Goal: Task Accomplishment & Management: Manage account settings

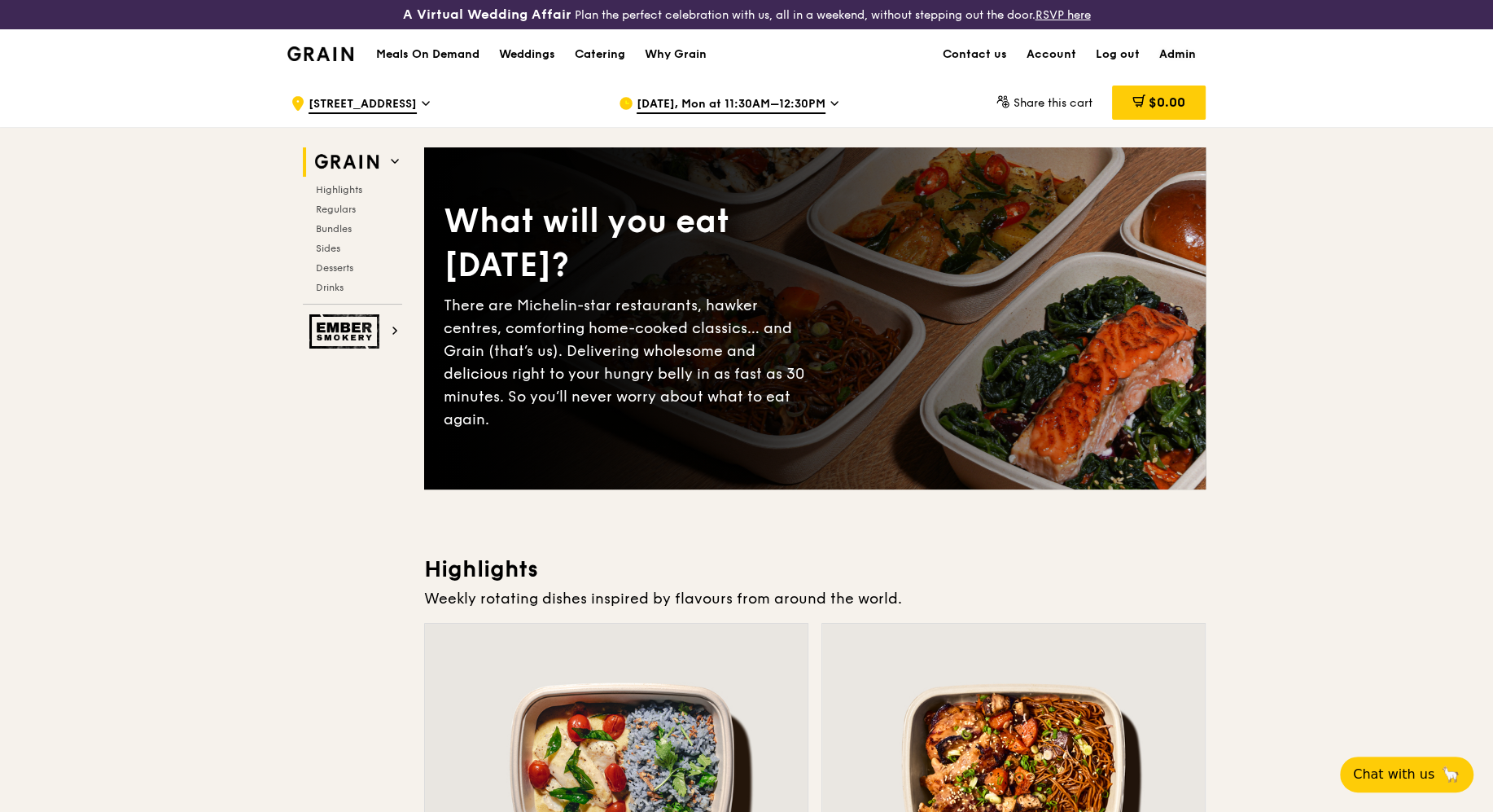
click at [1178, 54] on link "Admin" at bounding box center [1177, 55] width 56 height 49
select select "100"
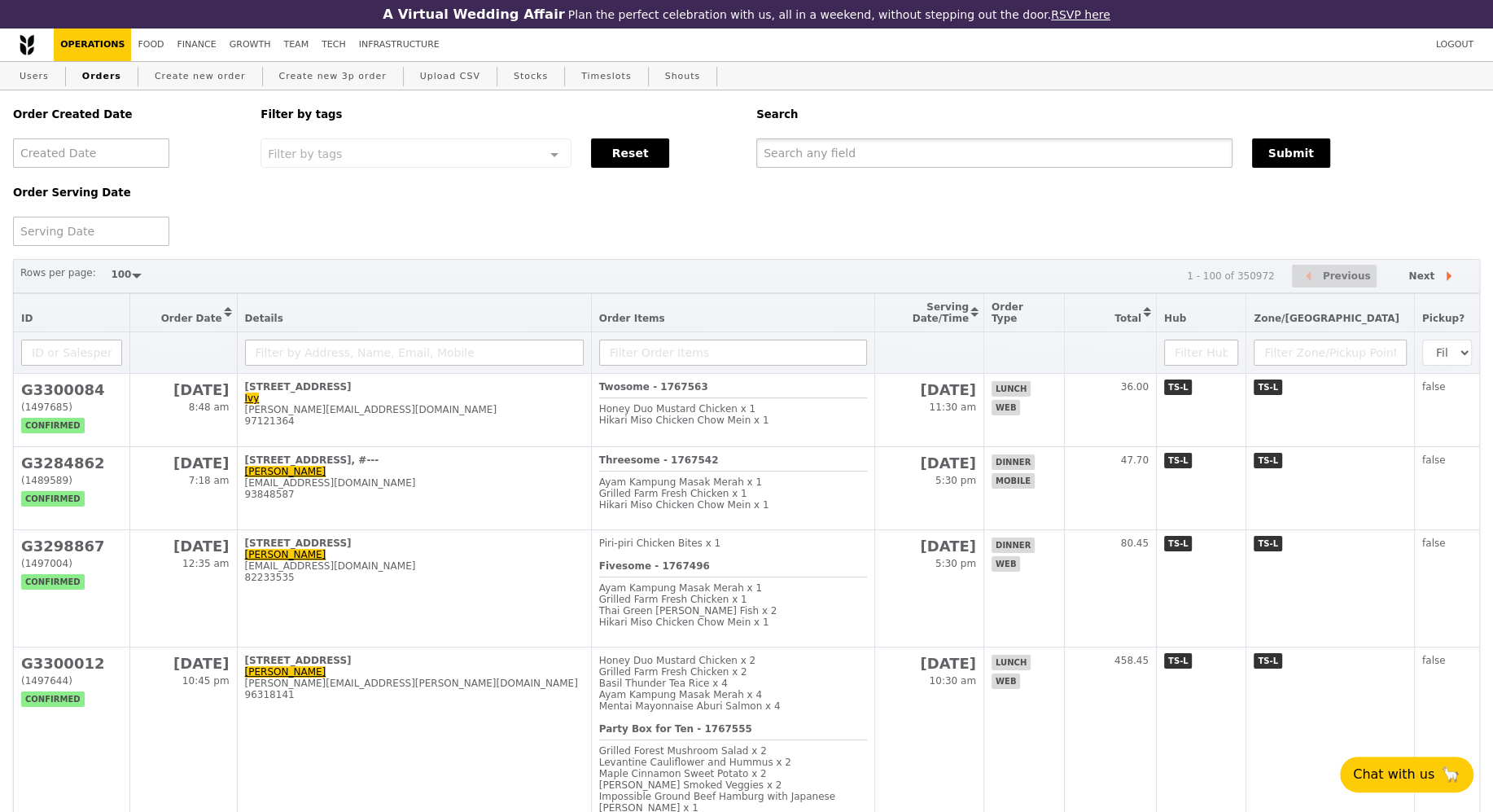
click at [814, 151] on input "text" at bounding box center [995, 153] width 476 height 30
paste input "G3297942"
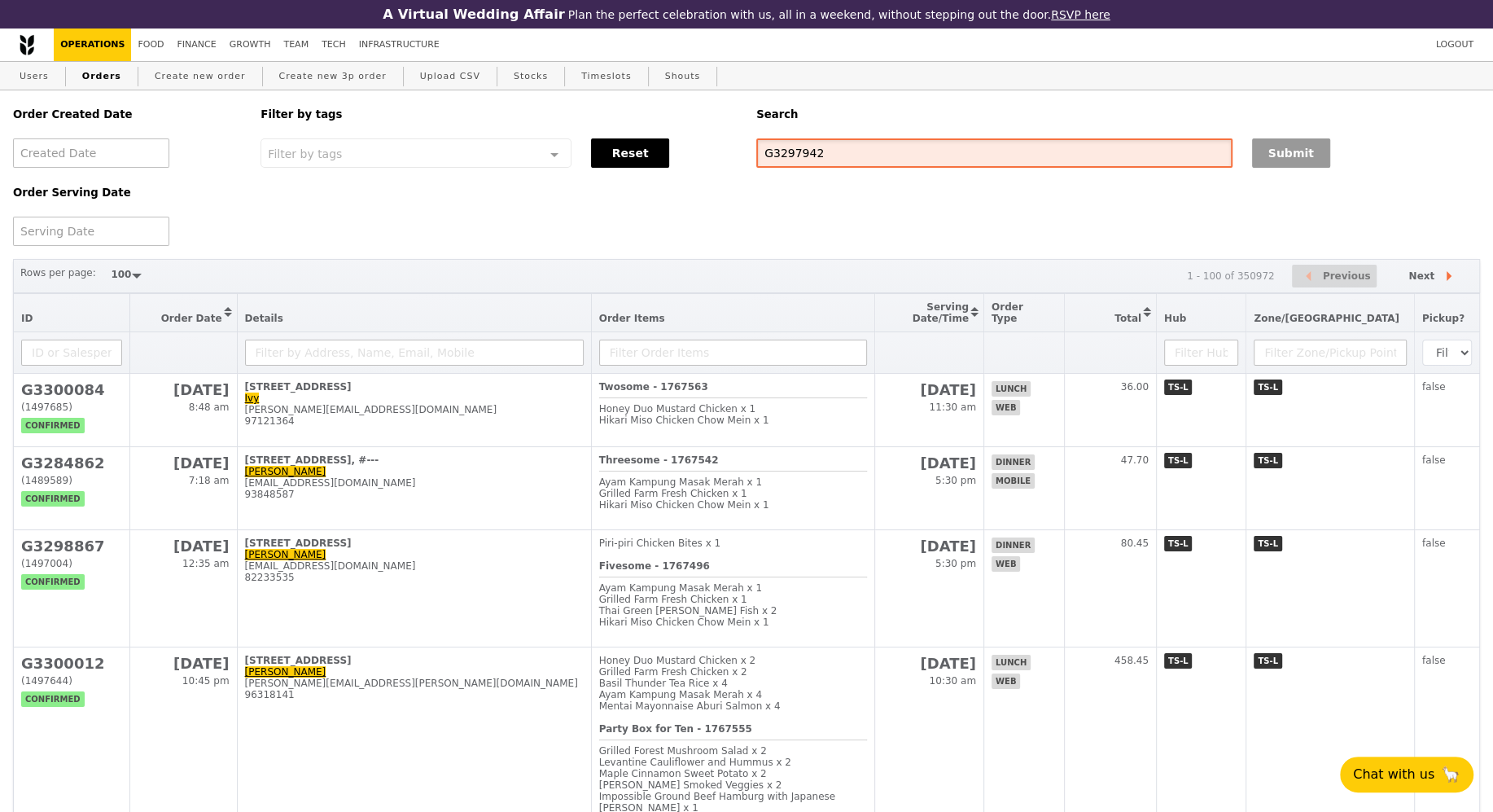
type input "G3297942"
click at [1284, 145] on button "Submit" at bounding box center [1291, 153] width 78 height 30
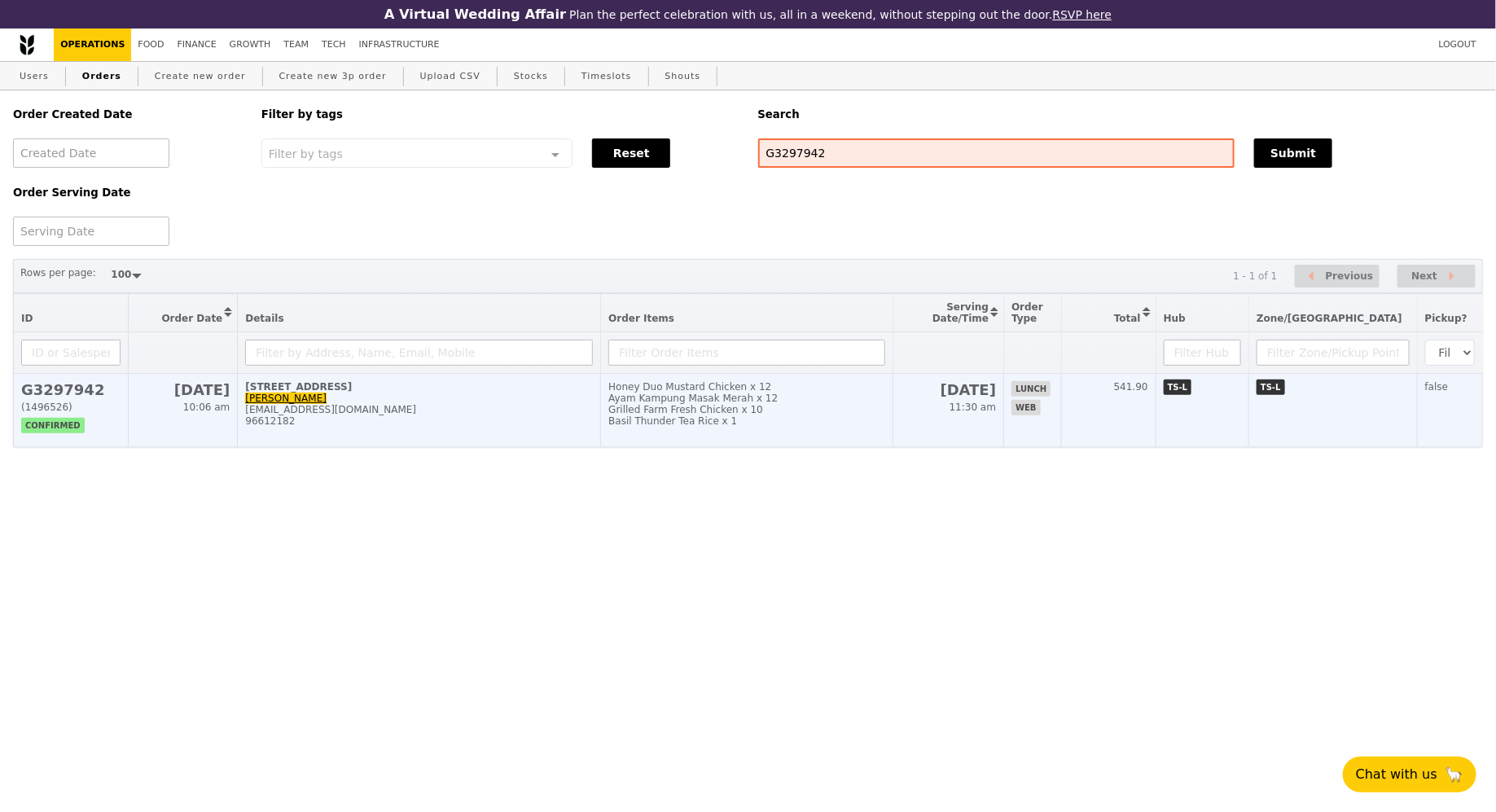
click at [455, 395] on td "[STREET_ADDRESS] [PERSON_NAME] [EMAIL_ADDRESS][DOMAIN_NAME] 96612182" at bounding box center [420, 410] width 363 height 73
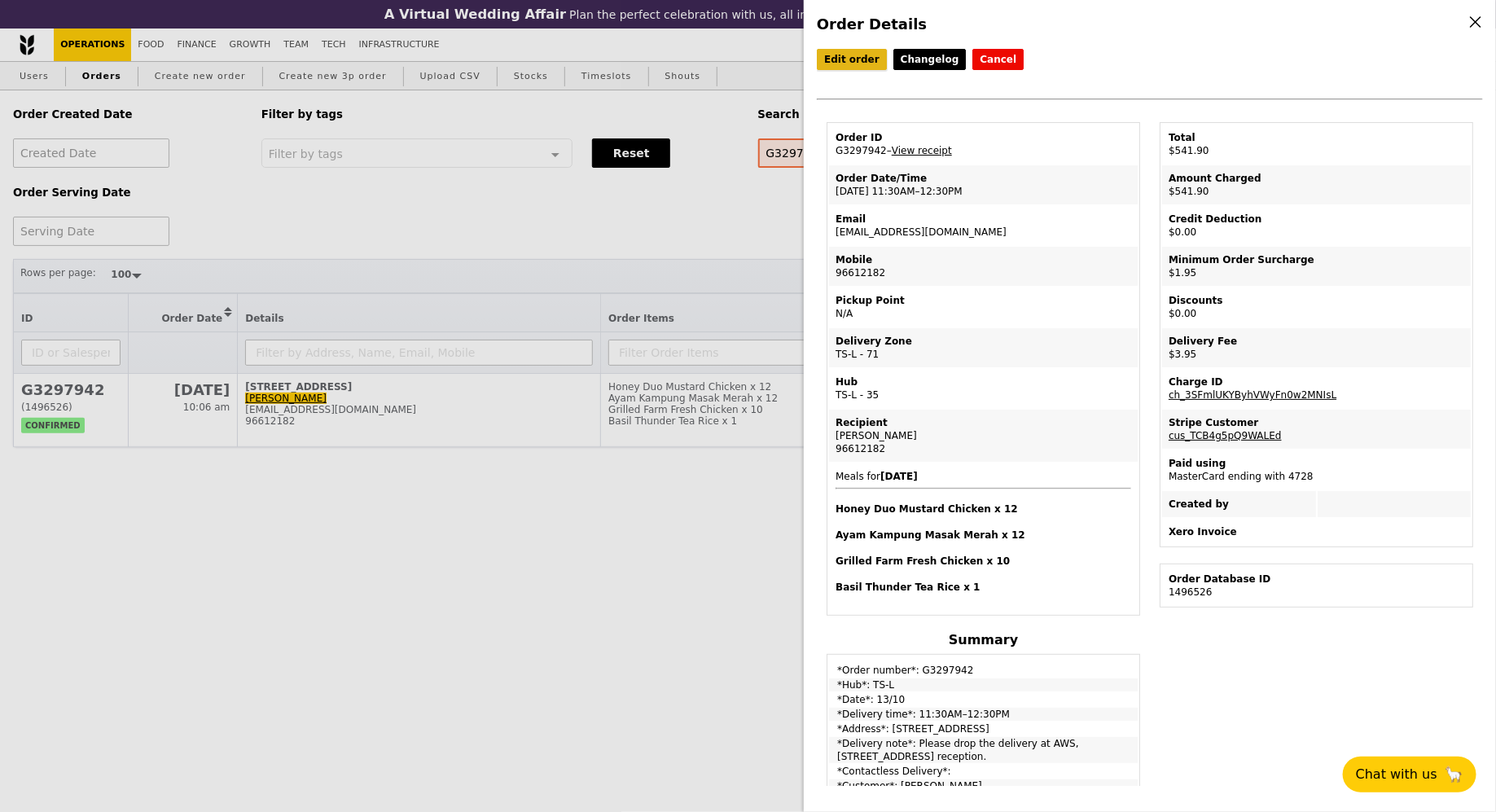
click at [846, 66] on link "Edit order" at bounding box center [852, 59] width 70 height 21
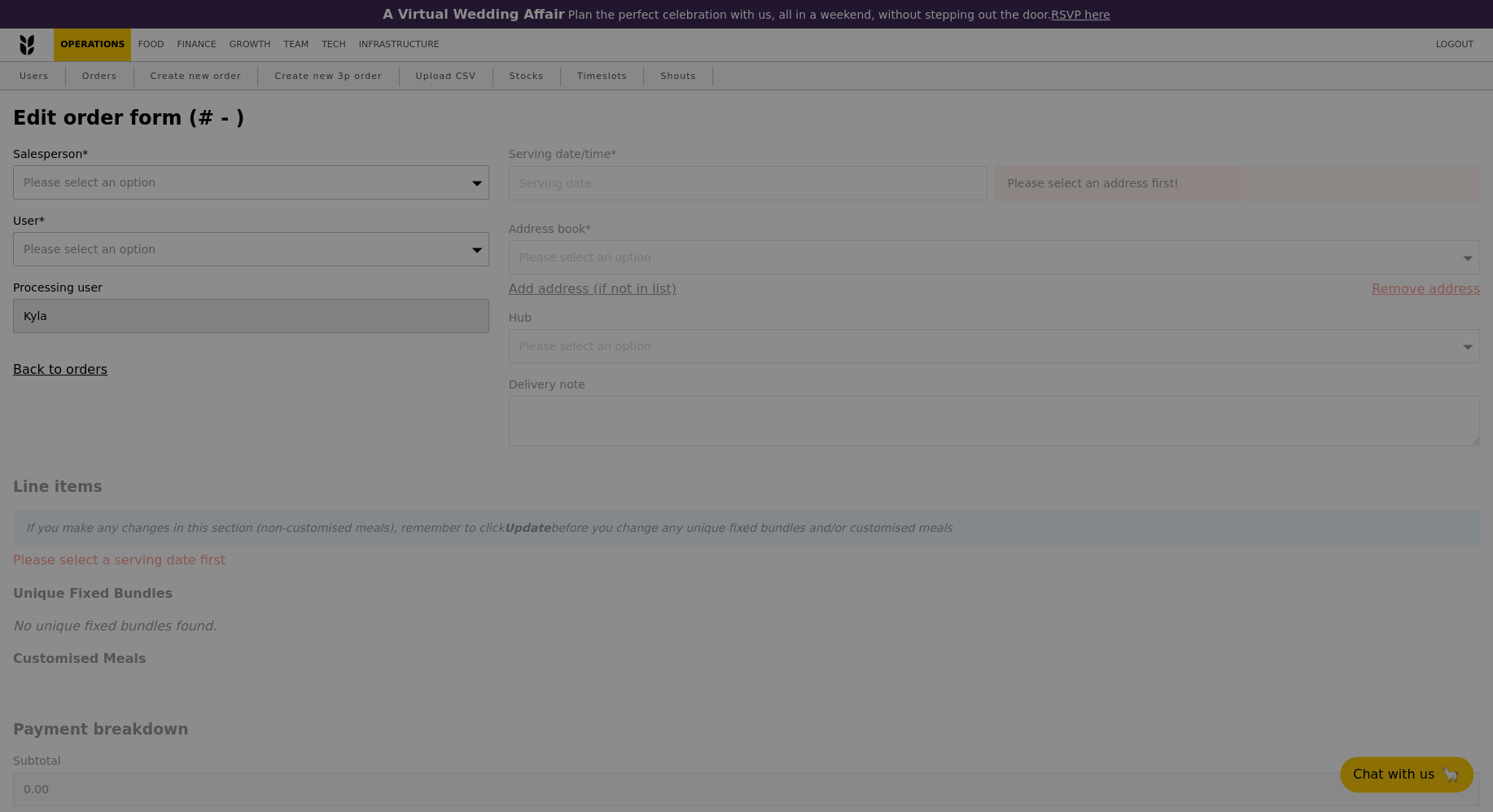
type input "[DATE]"
type textarea "Please drop the delivery at AWS, [STREET_ADDRESS] reception."
type input "Loading..."
type input "536.00"
type input "1.79"
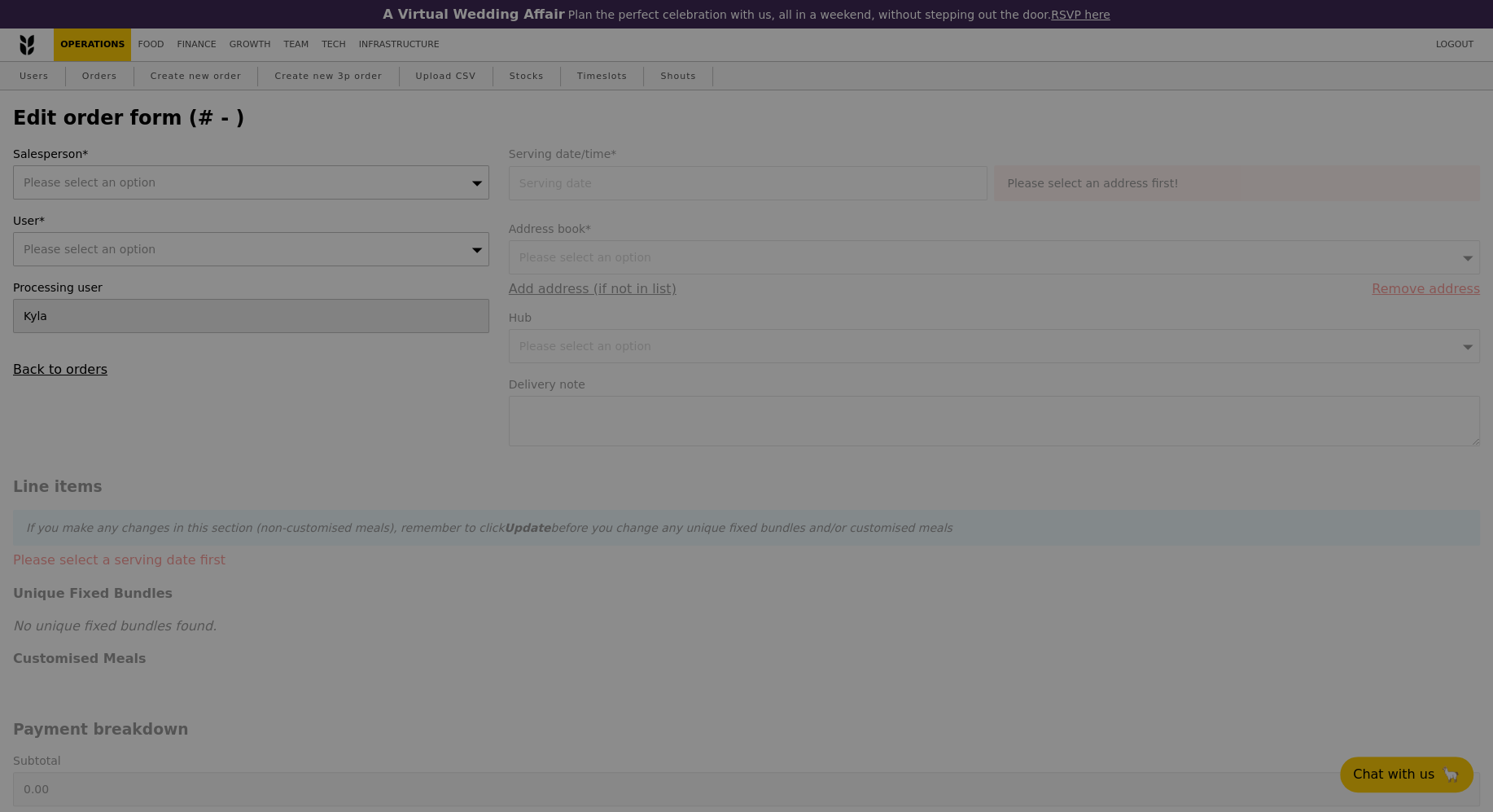
type input "1.95"
type input "2.71"
type input "2.95"
type input "540.90"
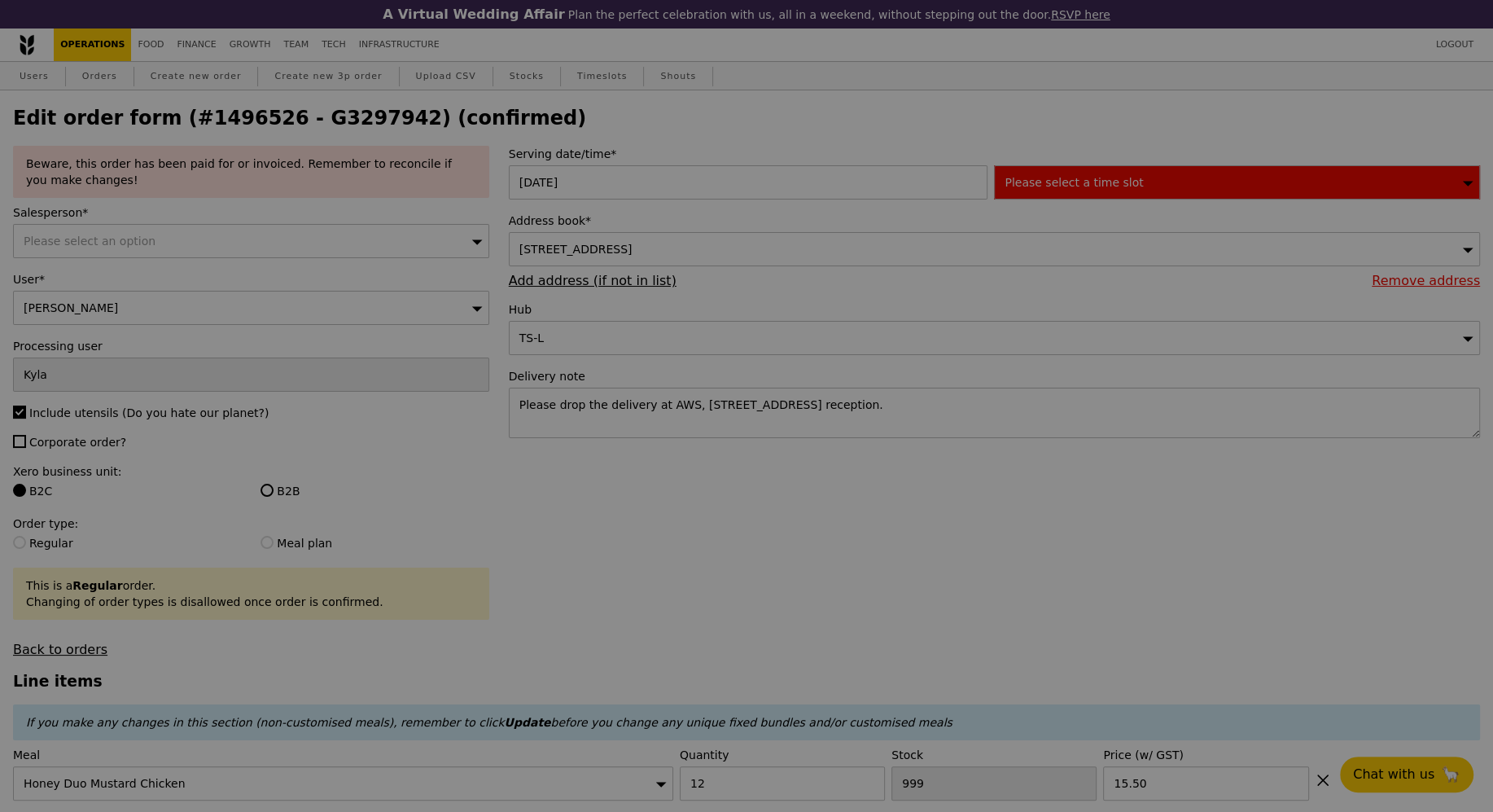
type input "474"
type input "481"
type input "436"
type input "491"
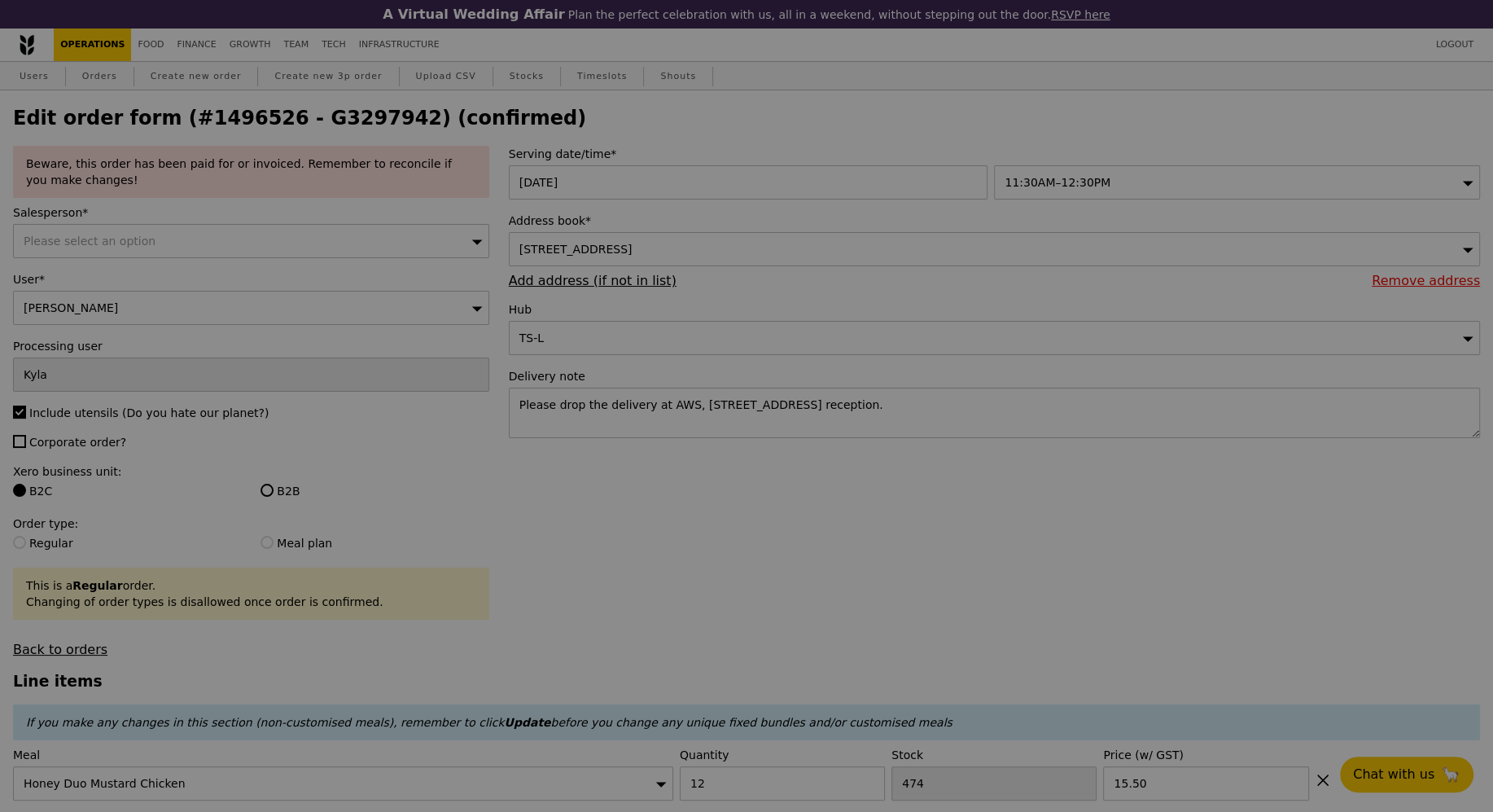
type input "Update"
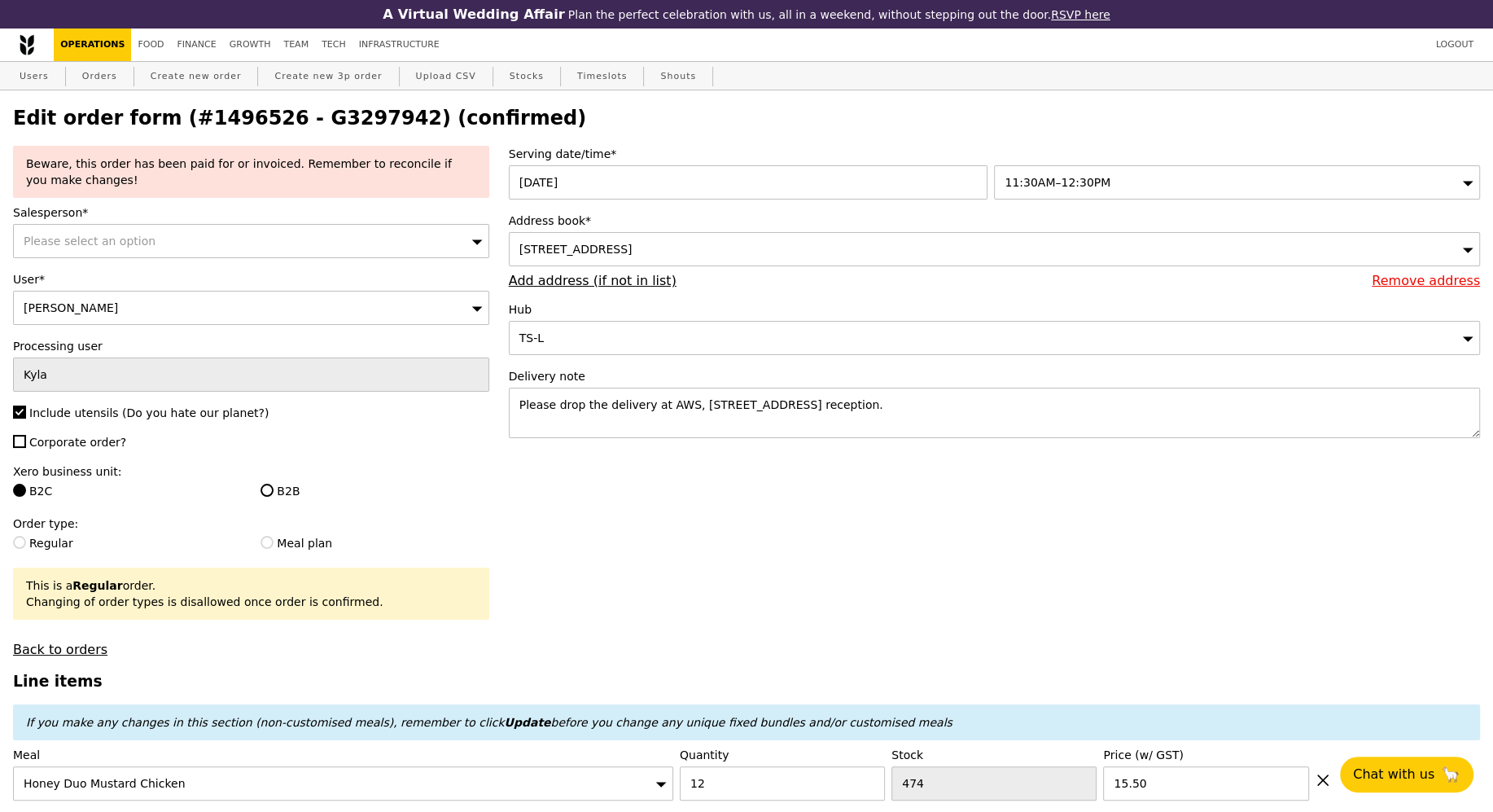
click at [1089, 182] on span "11:30AM–12:30PM" at bounding box center [1058, 182] width 106 height 13
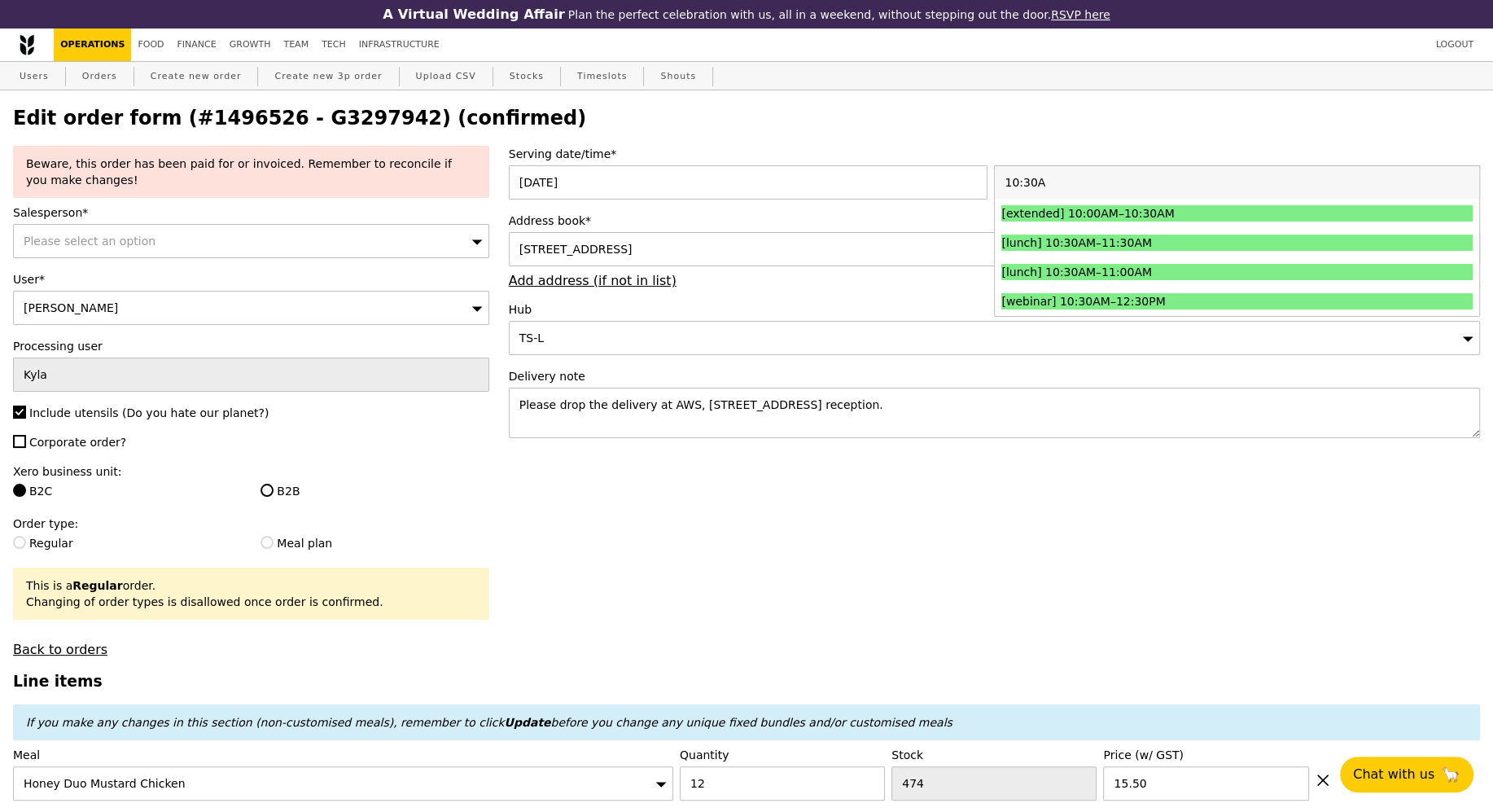
type input "10:30AM"
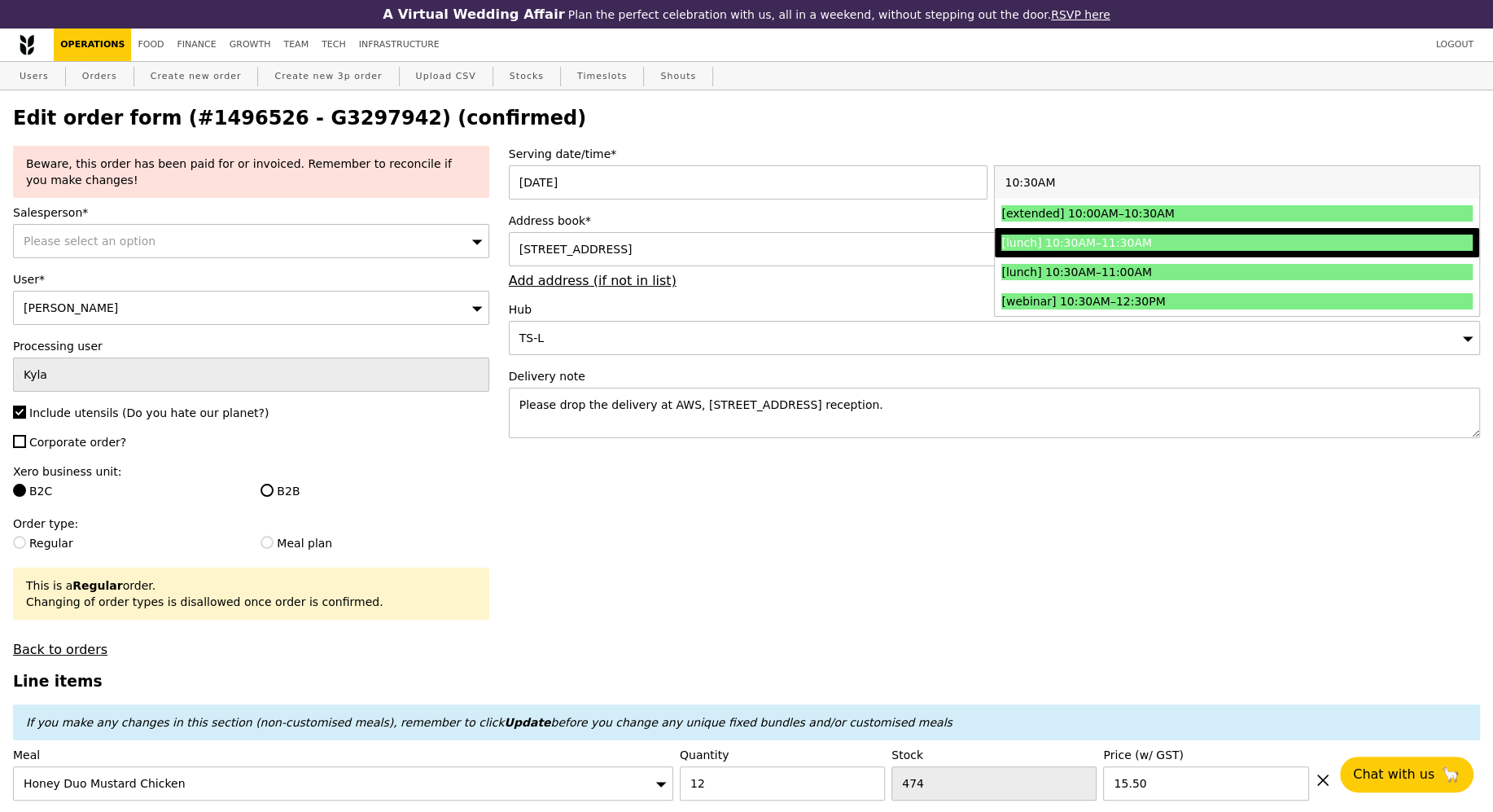
click at [1180, 245] on div "[lunch] 10:30AM–11:30AM" at bounding box center [1178, 243] width 354 height 17
type input "Loading..."
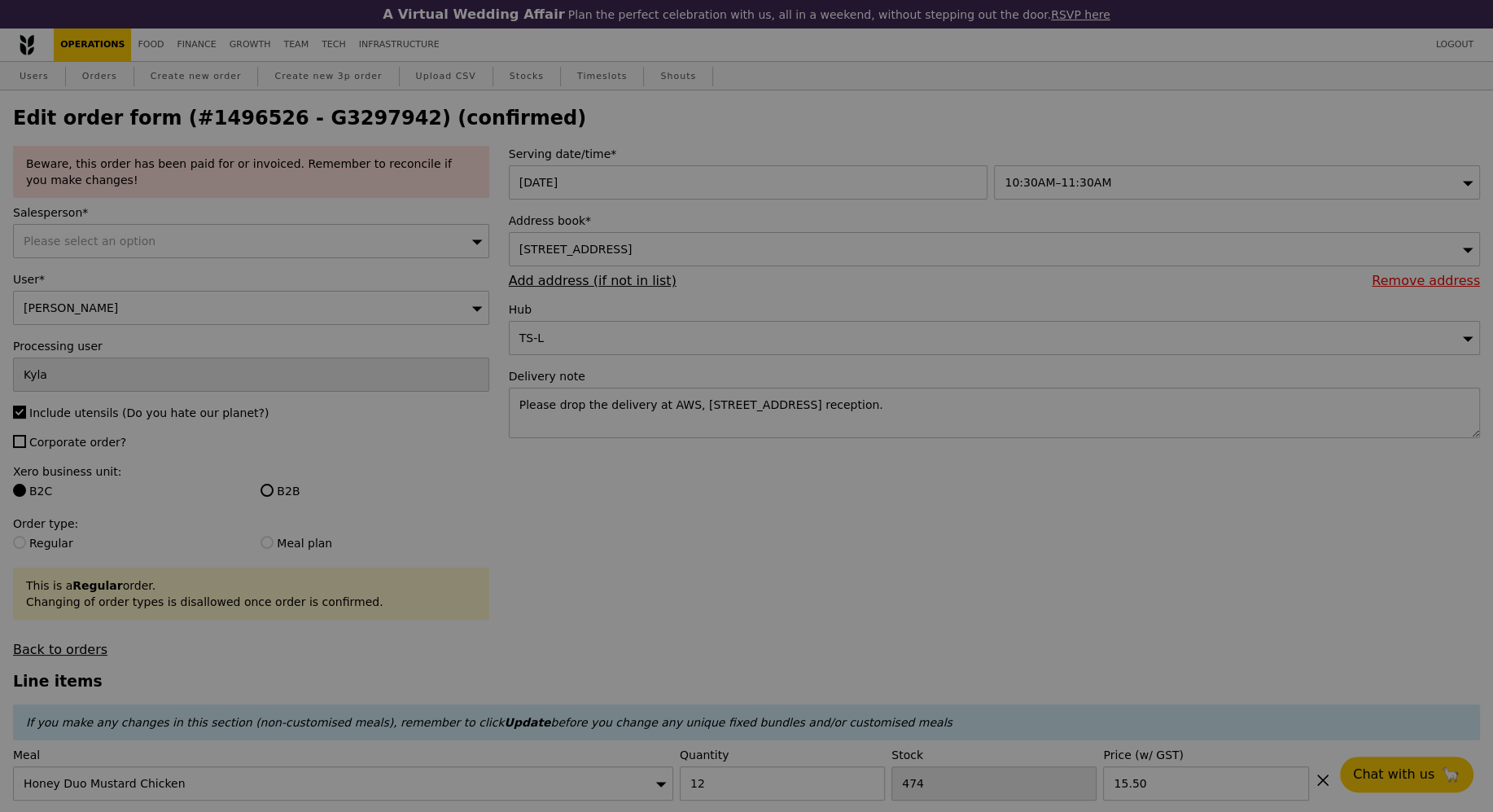
type input "0.00"
type input "3.62"
type input "3.95"
type input "5.90"
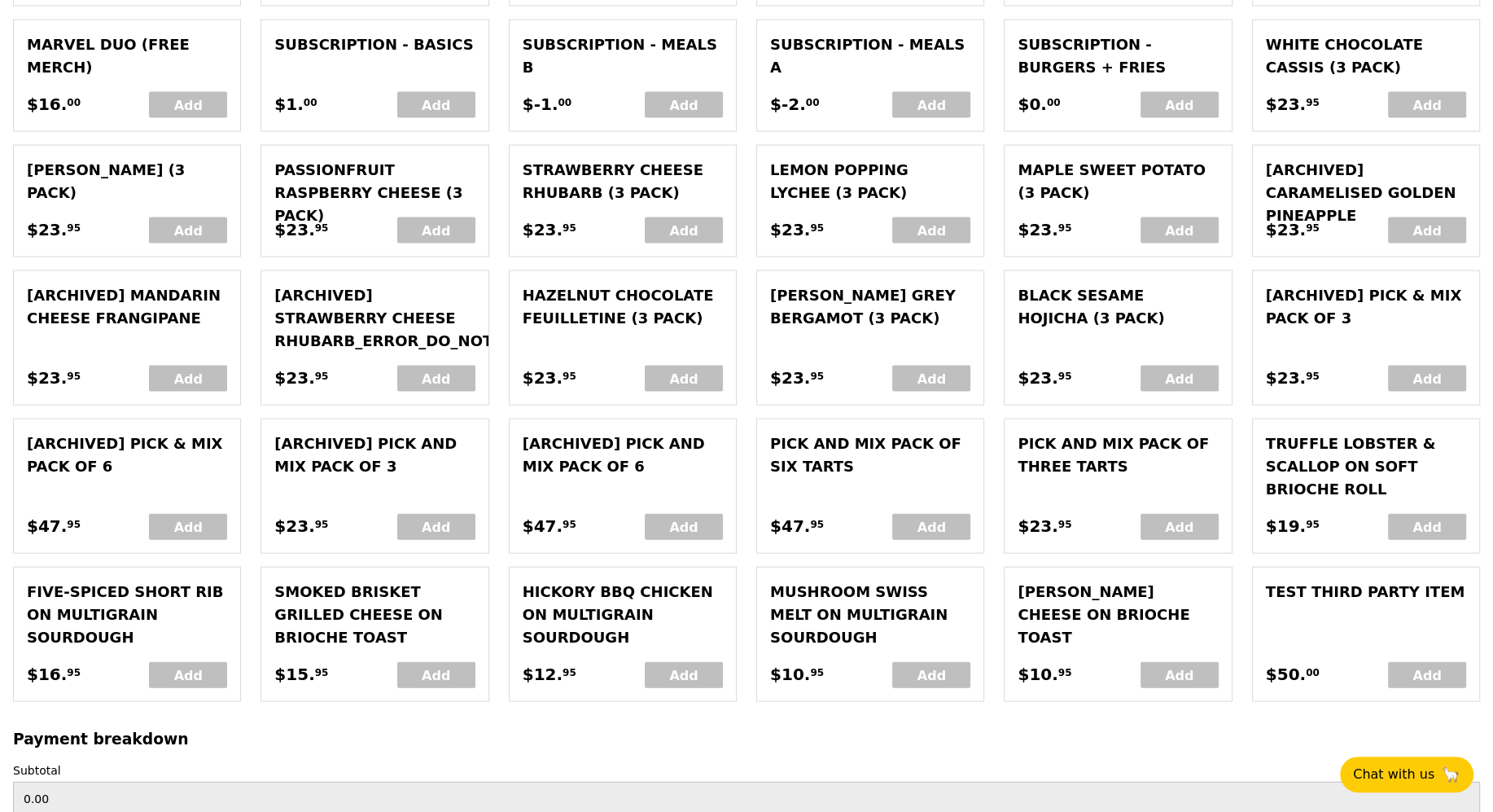
scroll to position [3843, 0]
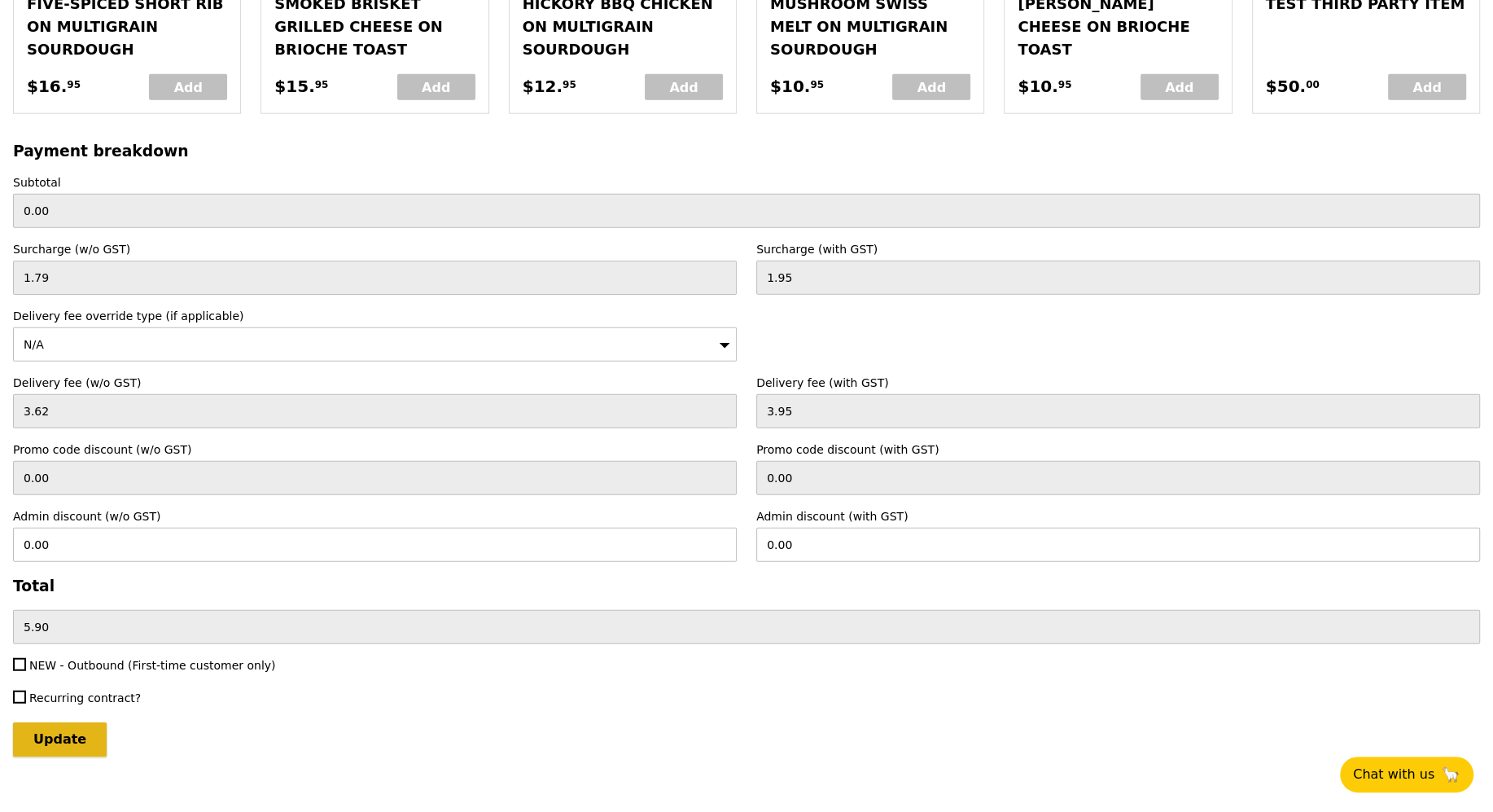
click at [88, 722] on input "Update" at bounding box center [59, 739] width 94 height 34
type input "Loading..."
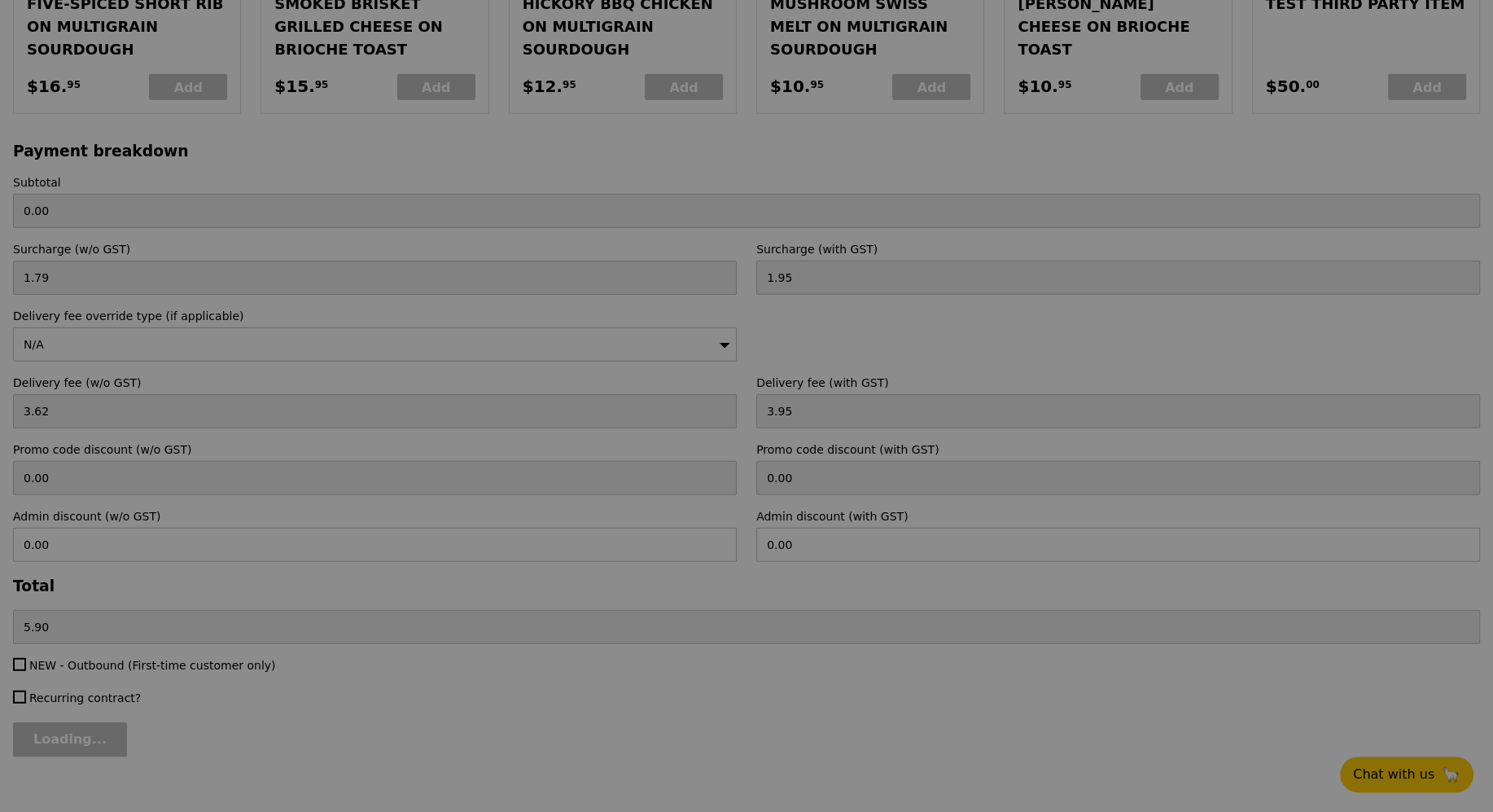
type input "536.00"
type input "2.71"
type input "2.95"
type input "540.90"
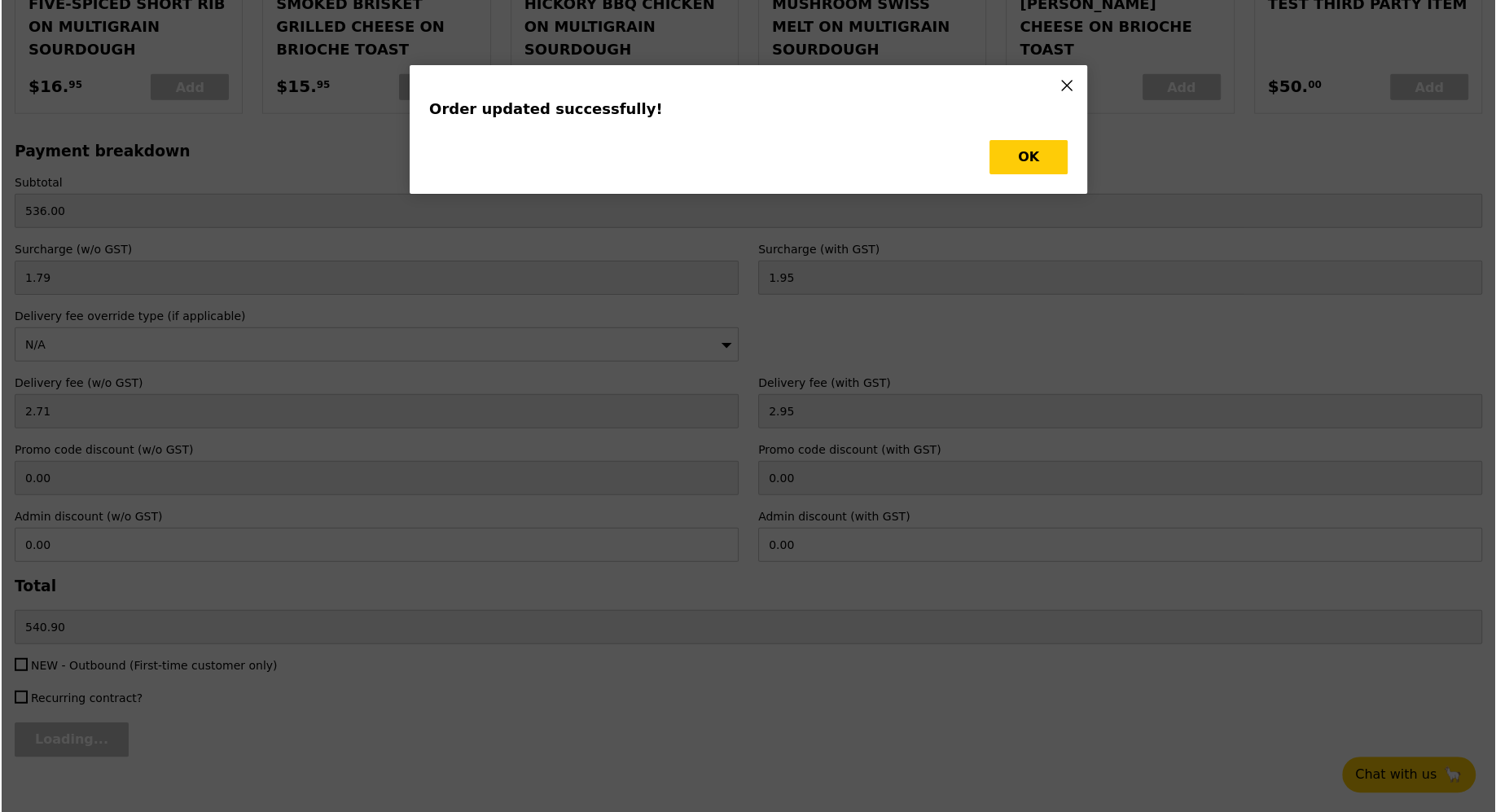
scroll to position [0, 0]
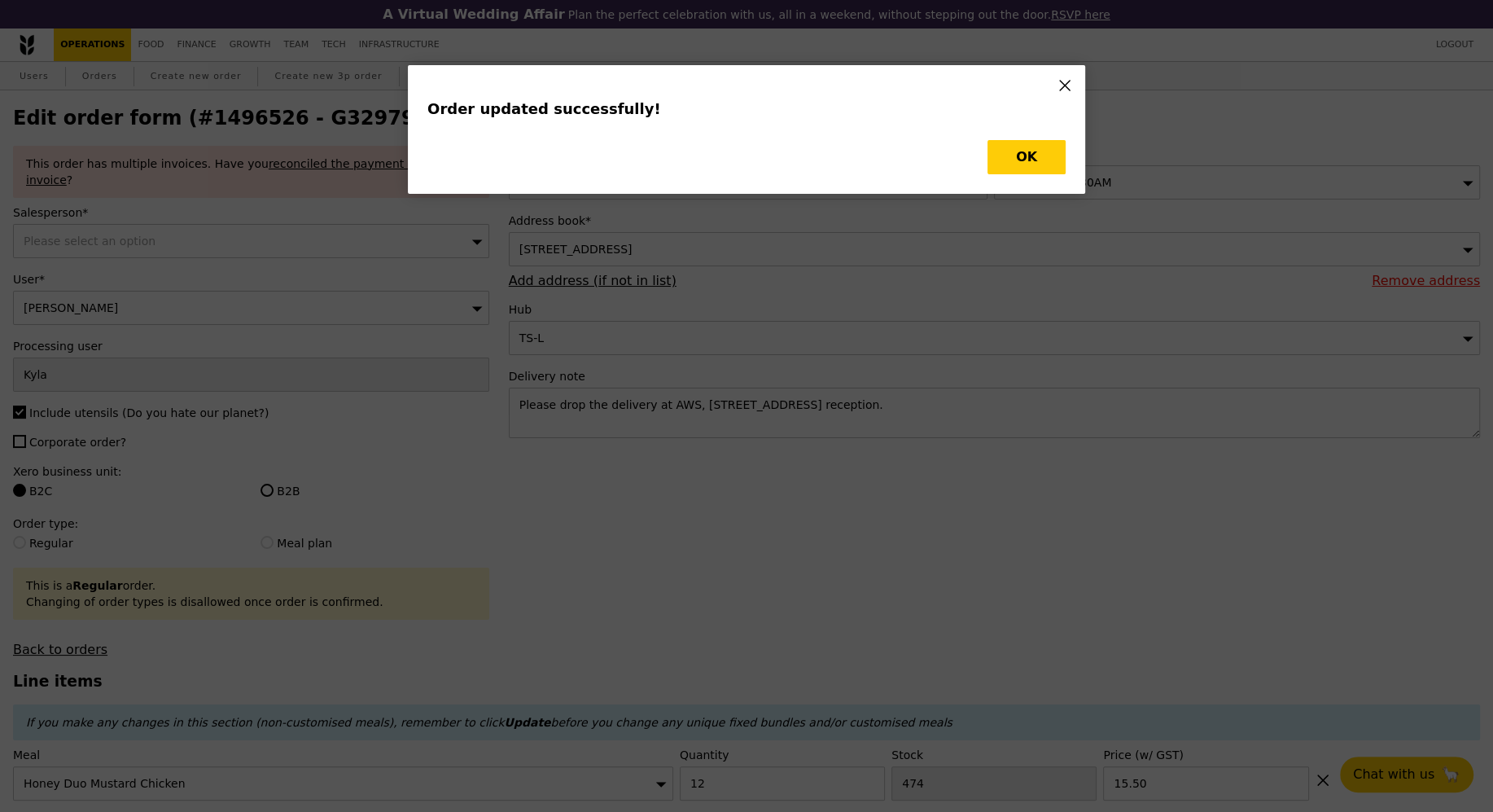
type input "Update"
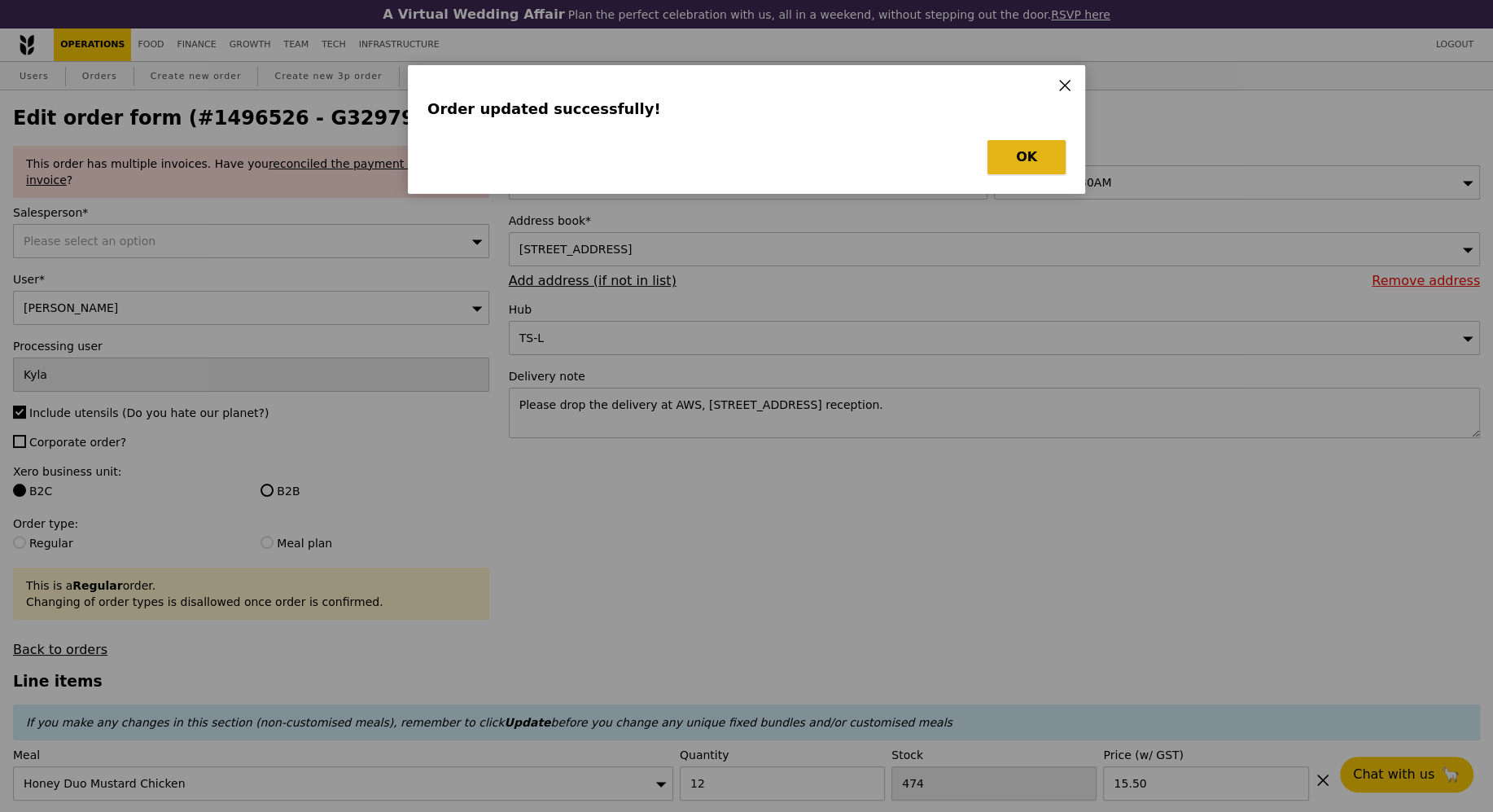
click at [1018, 169] on button "OK" at bounding box center [1026, 156] width 78 height 34
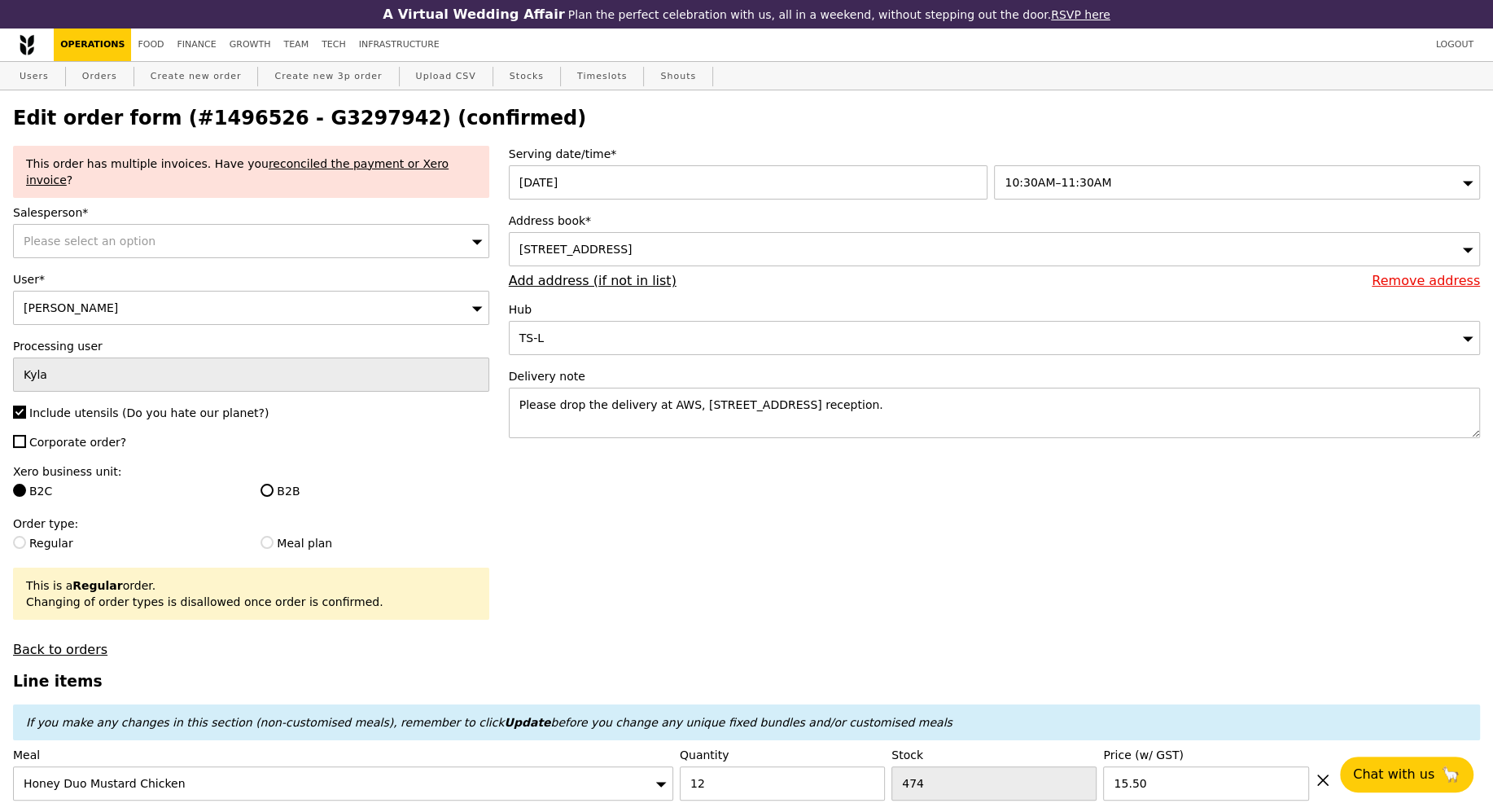
click at [320, 118] on h2 "Edit order form (#1496526 - G3297942) (confirmed)" at bounding box center [746, 118] width 1467 height 23
copy h2 "G3297942"
click at [98, 74] on link "Orders" at bounding box center [100, 77] width 48 height 30
select select "100"
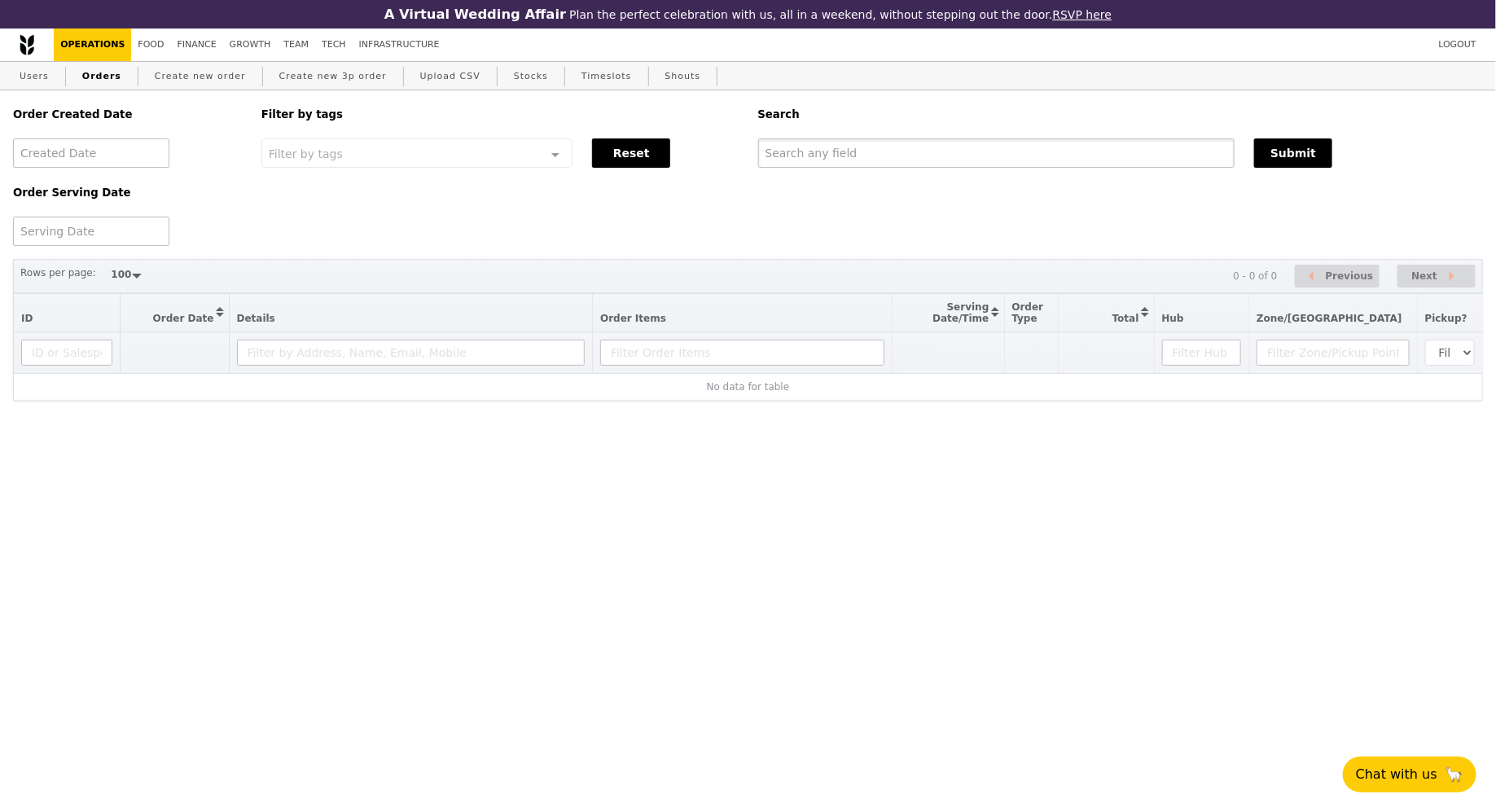
click at [799, 144] on input "text" at bounding box center [997, 153] width 477 height 30
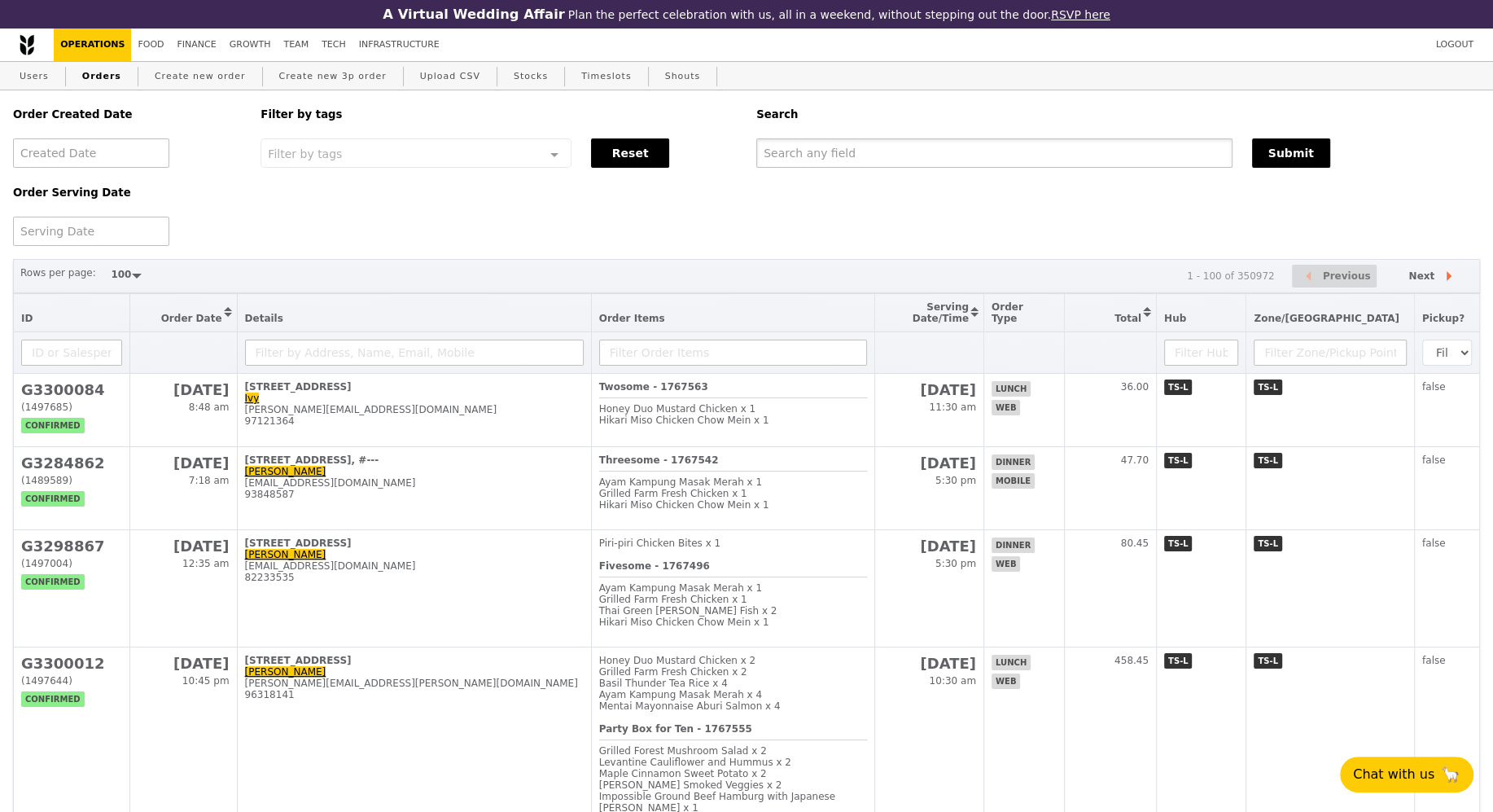
paste input "G3297942"
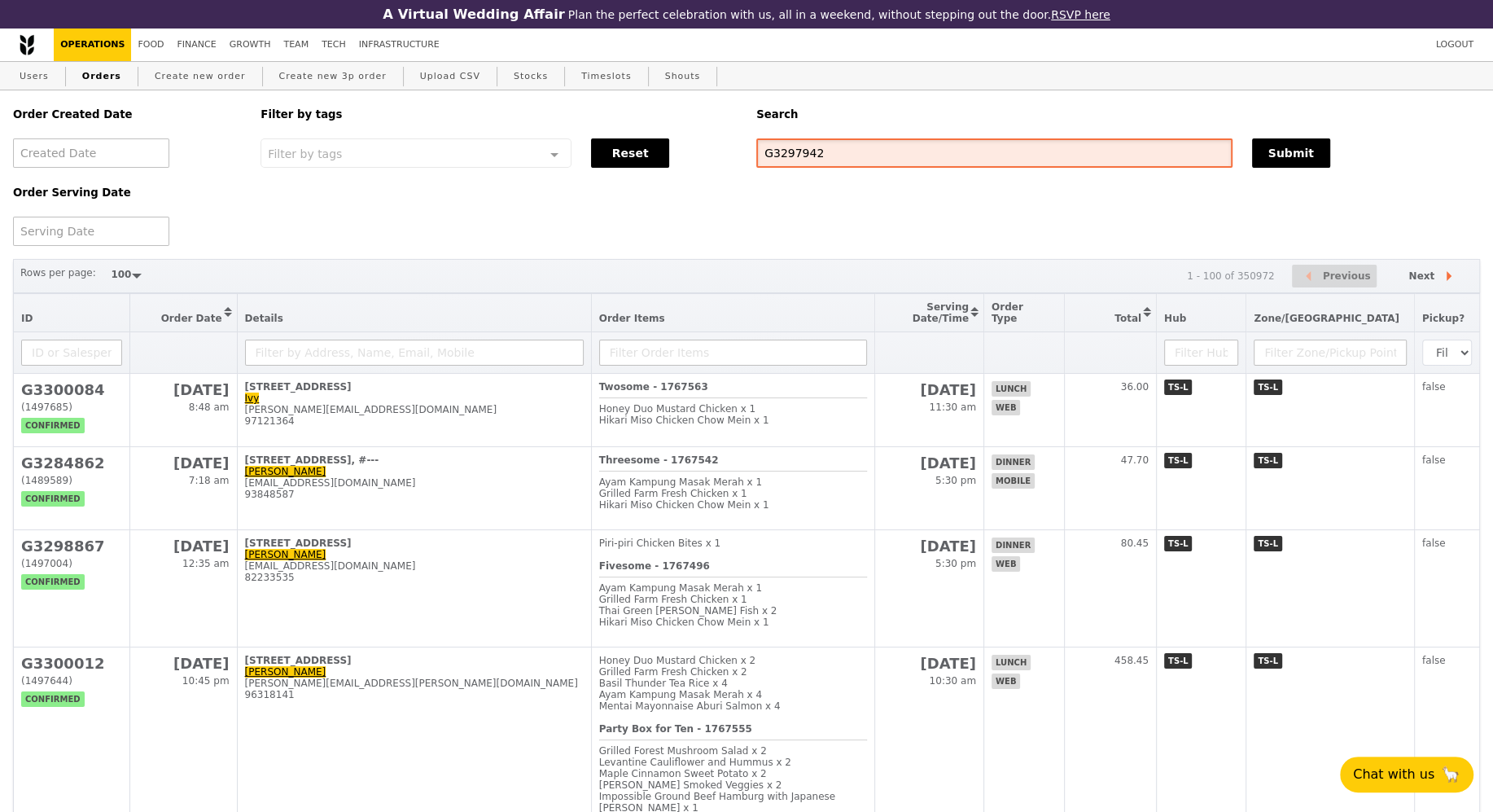
type input "G3297942"
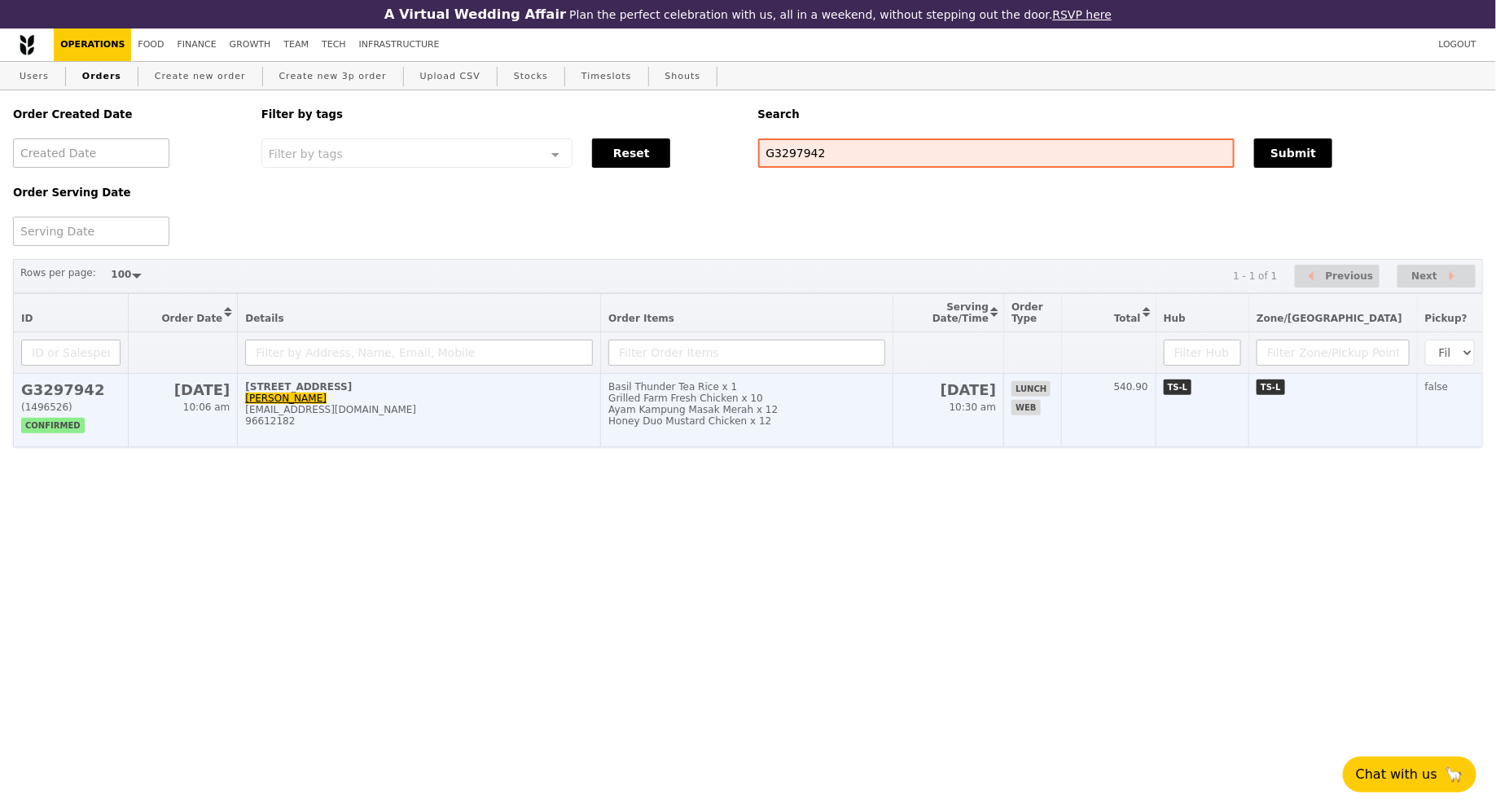
click at [751, 380] on td "Basil Thunder Tea Rice x 1 Grilled Farm Fresh Chicken x 10 Ayam Kampung Masak M…" at bounding box center [747, 410] width 292 height 73
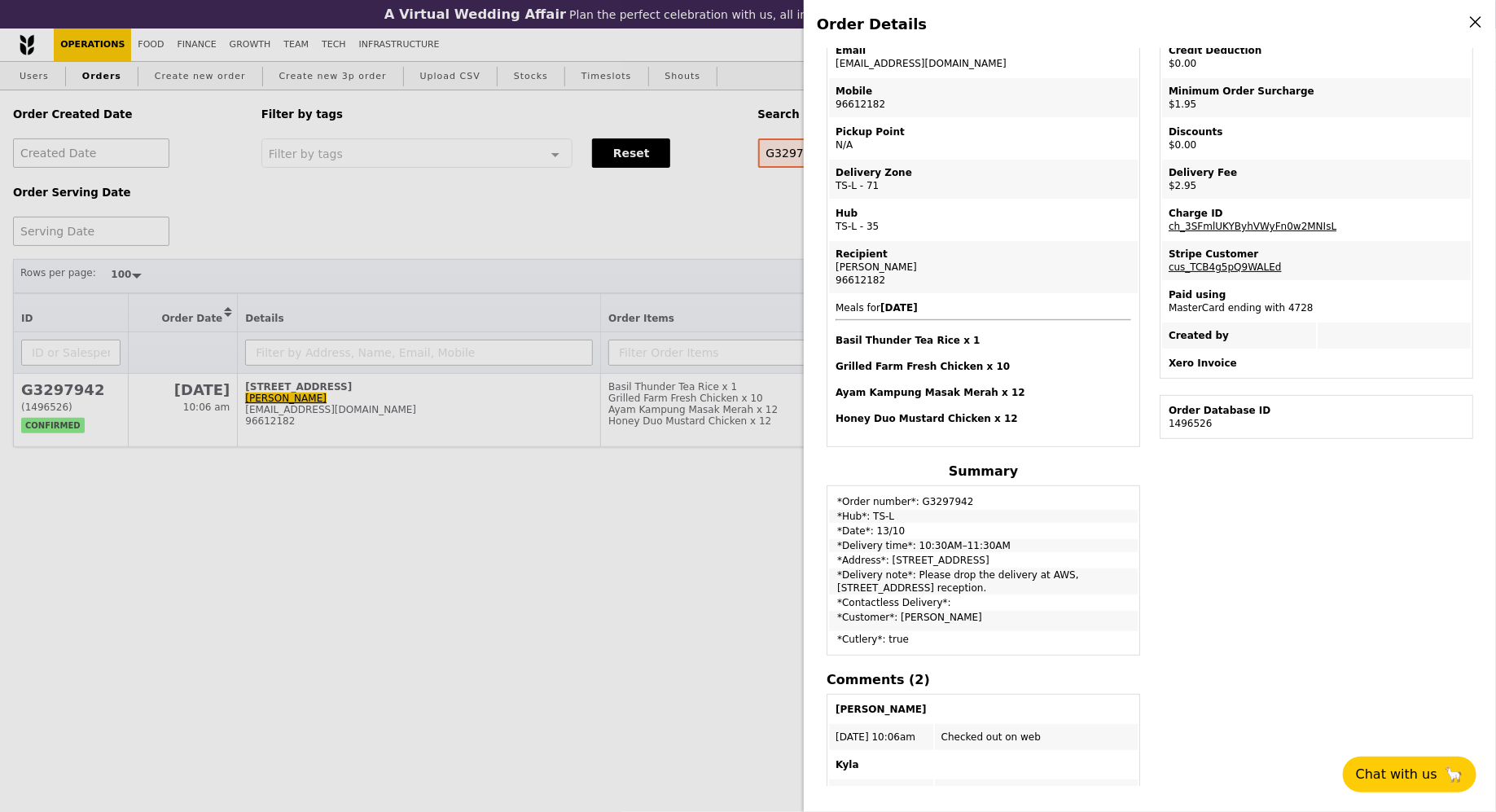
scroll to position [206, 0]
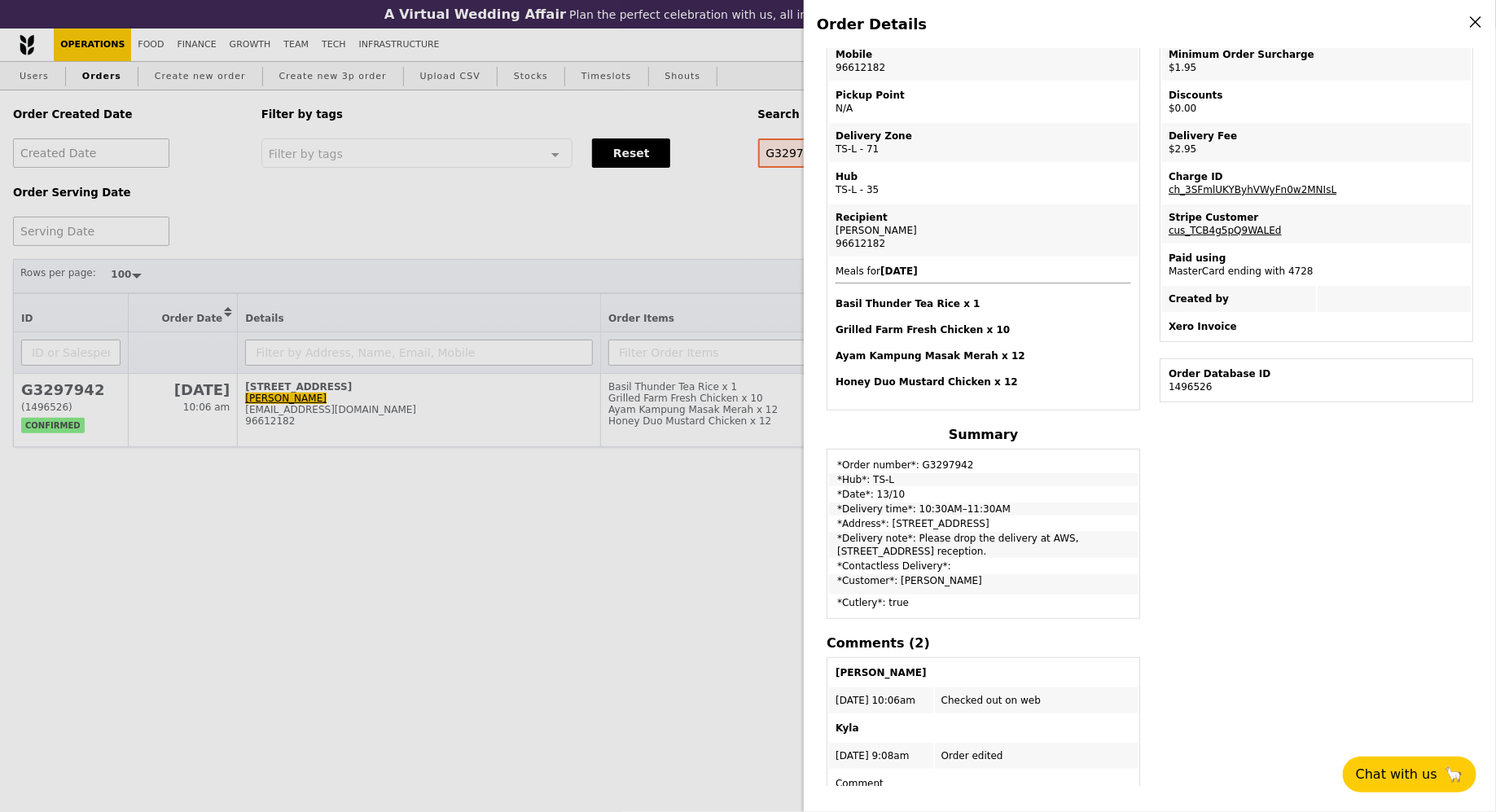
click at [911, 502] on td "*Delivery time*: 10:30AM–11:30AM" at bounding box center [983, 508] width 308 height 13
click at [879, 416] on div "Order ID G3297942 – View receipt Order Date/Time [DATE] 10:30AM–11:30AM Email […" at bounding box center [984, 420] width 333 height 1007
click at [750, 418] on div "Order Details Edit order Changelog Cancel Order ID G3297942 – View receipt Orde…" at bounding box center [748, 406] width 1496 height 812
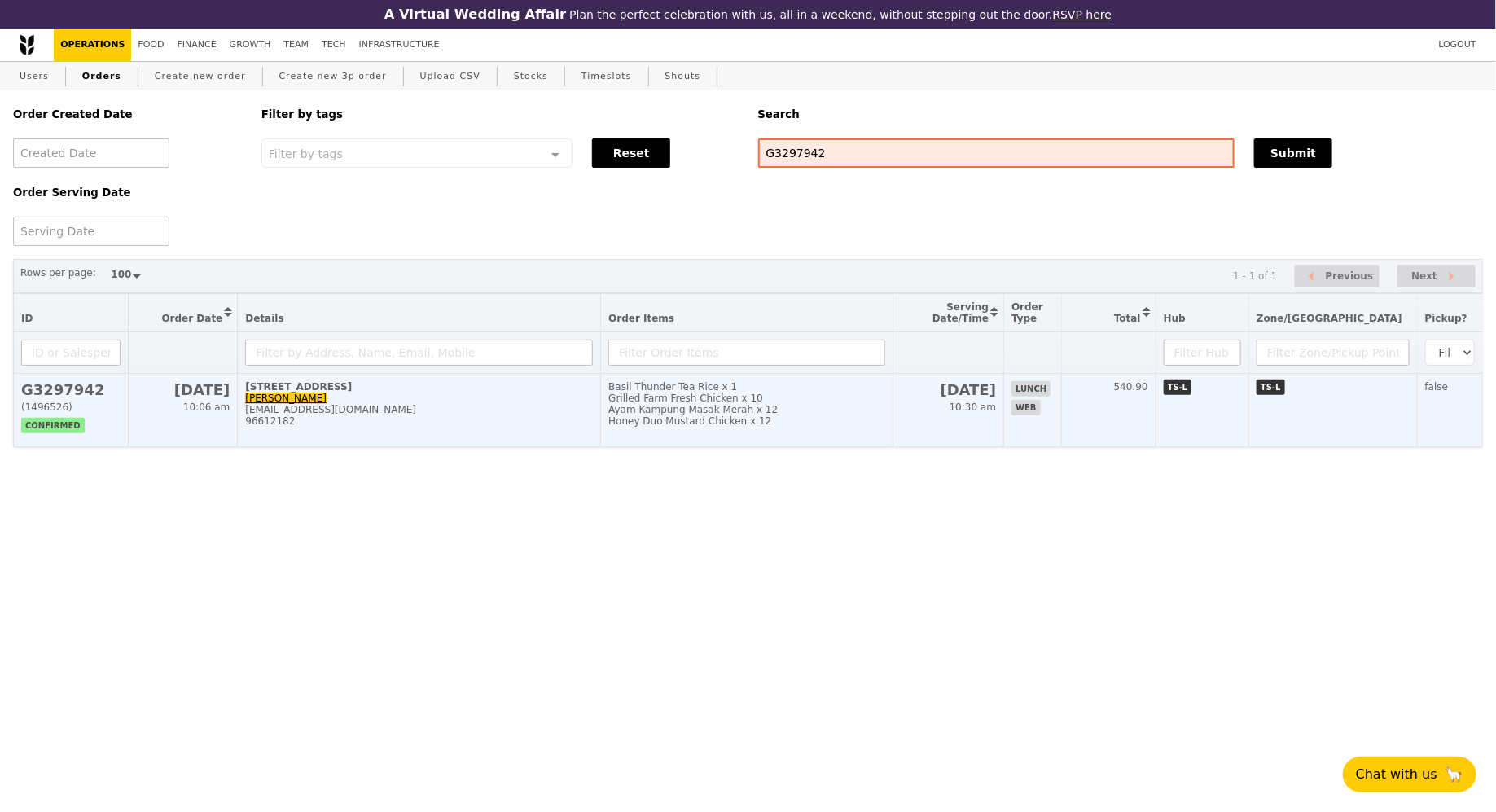
click at [721, 412] on div "Ayam Kampung Masak Merah x 12" at bounding box center [747, 409] width 276 height 11
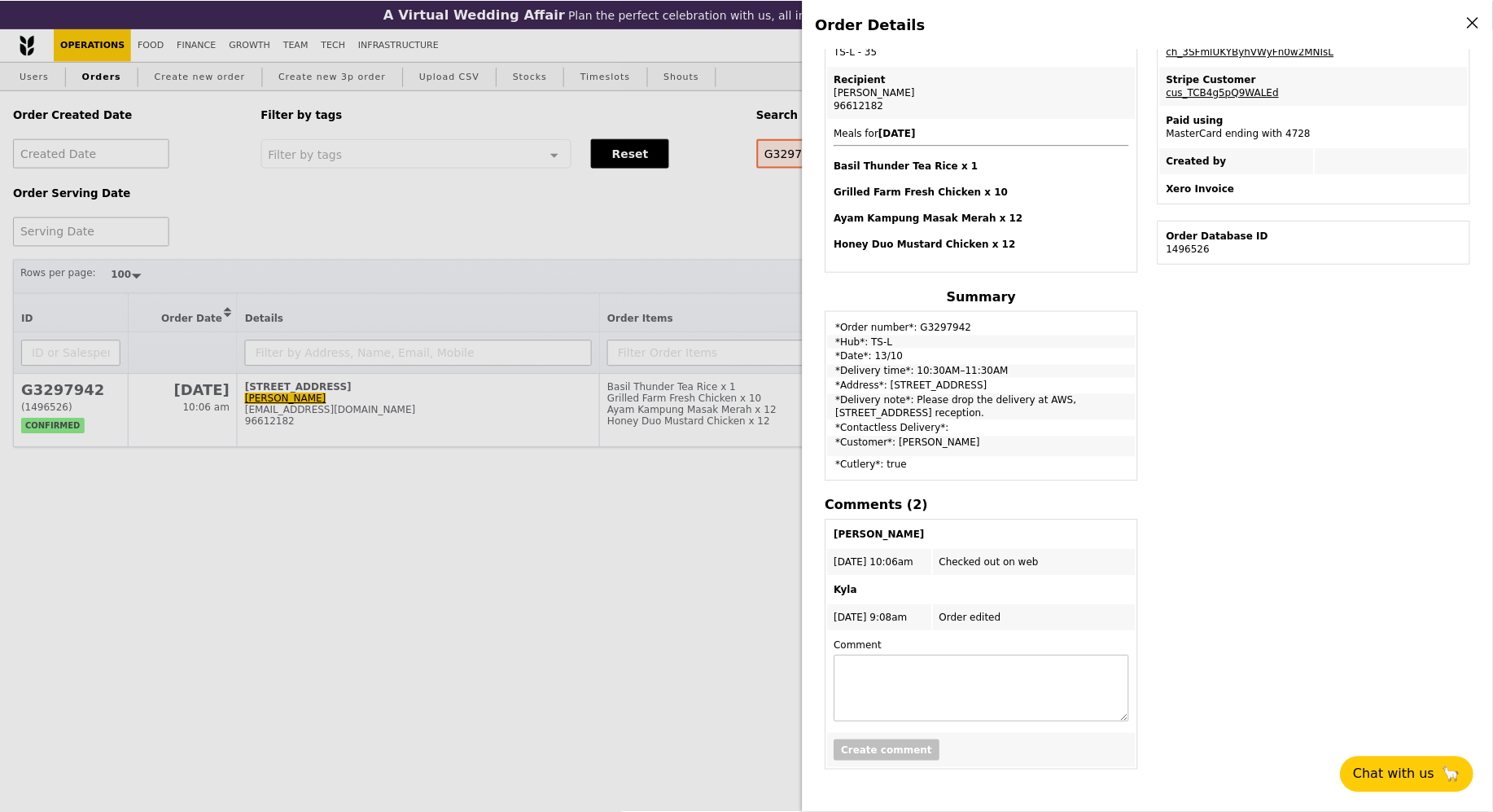
scroll to position [0, 0]
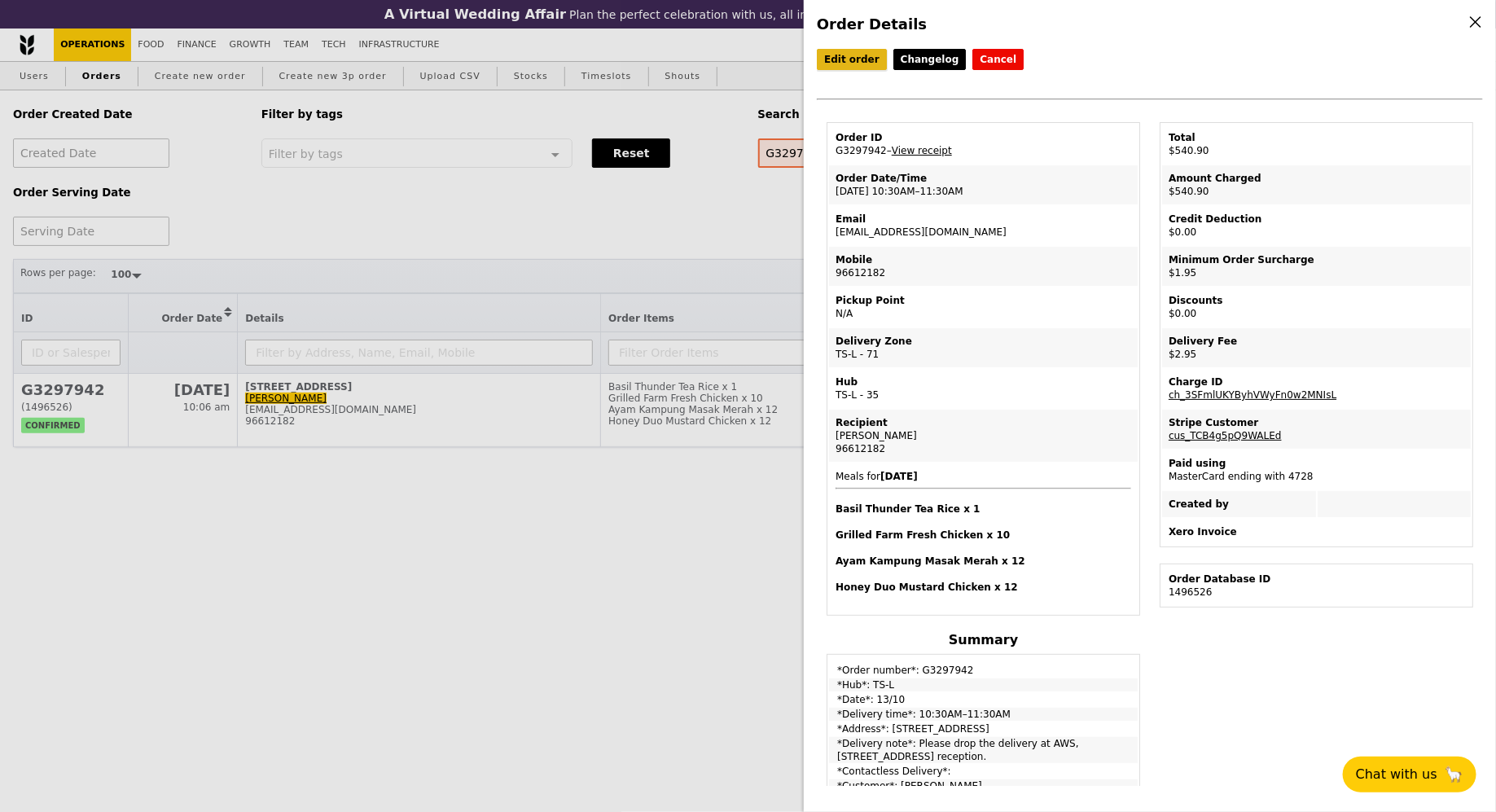
click at [844, 60] on link "Edit order" at bounding box center [852, 59] width 70 height 21
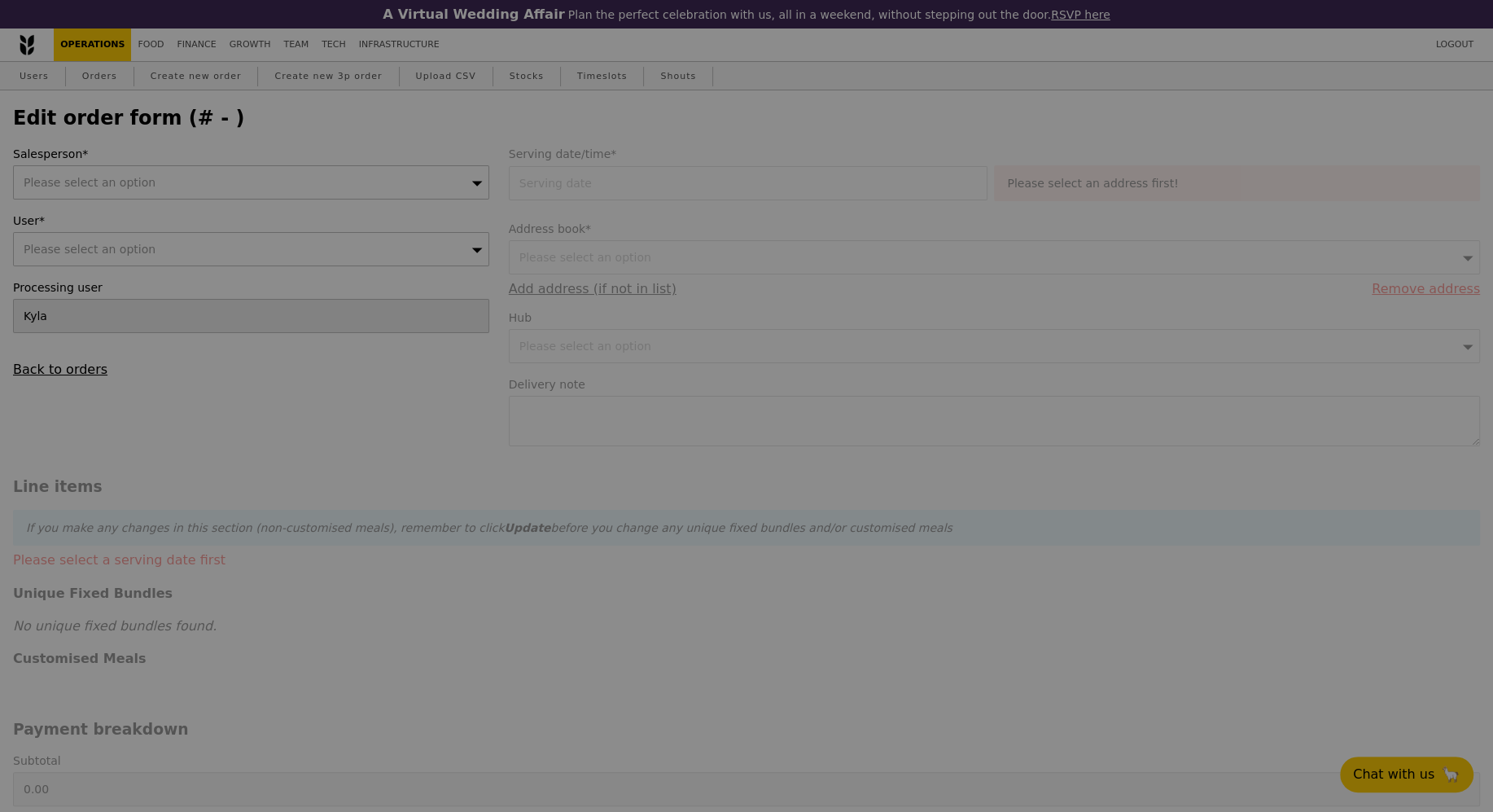
type input "[DATE]"
type textarea "Please drop the delivery at AWS, [STREET_ADDRESS] reception."
type input "536.00"
type input "1.79"
type input "1.95"
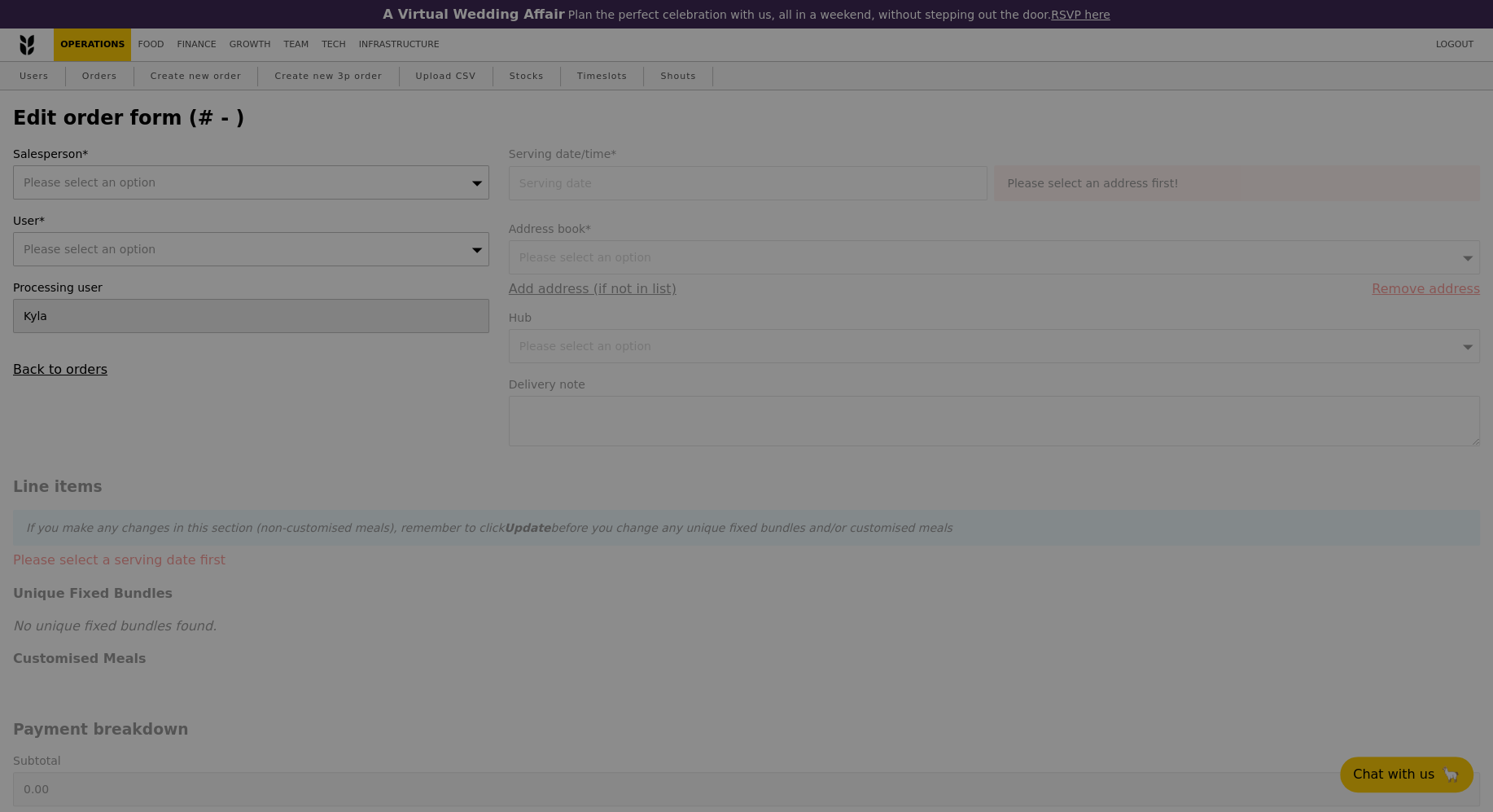
type input "2.71"
type input "2.95"
type input "540.90"
type input "Loading..."
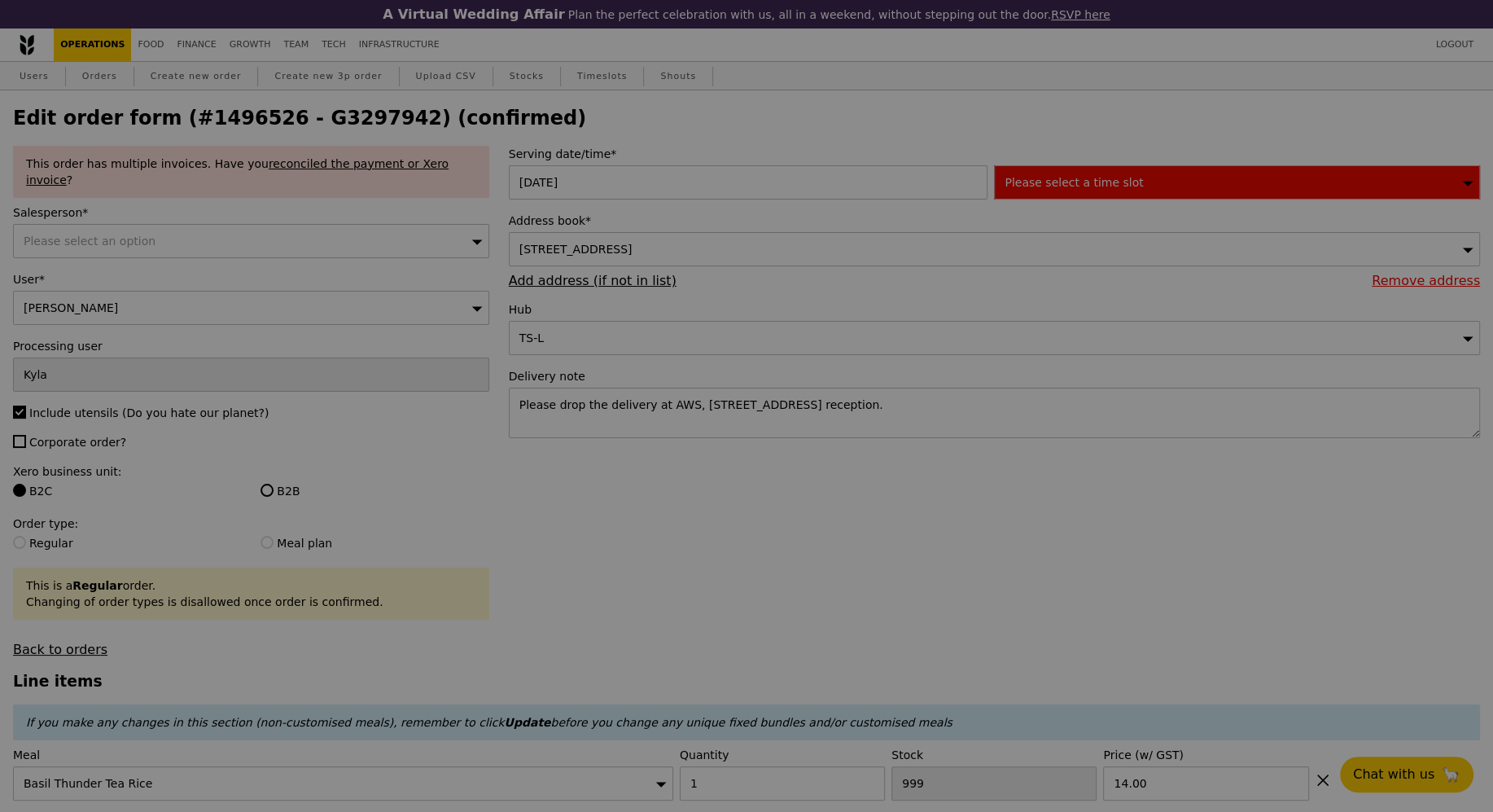
type input "491"
type input "436"
type input "481"
type input "474"
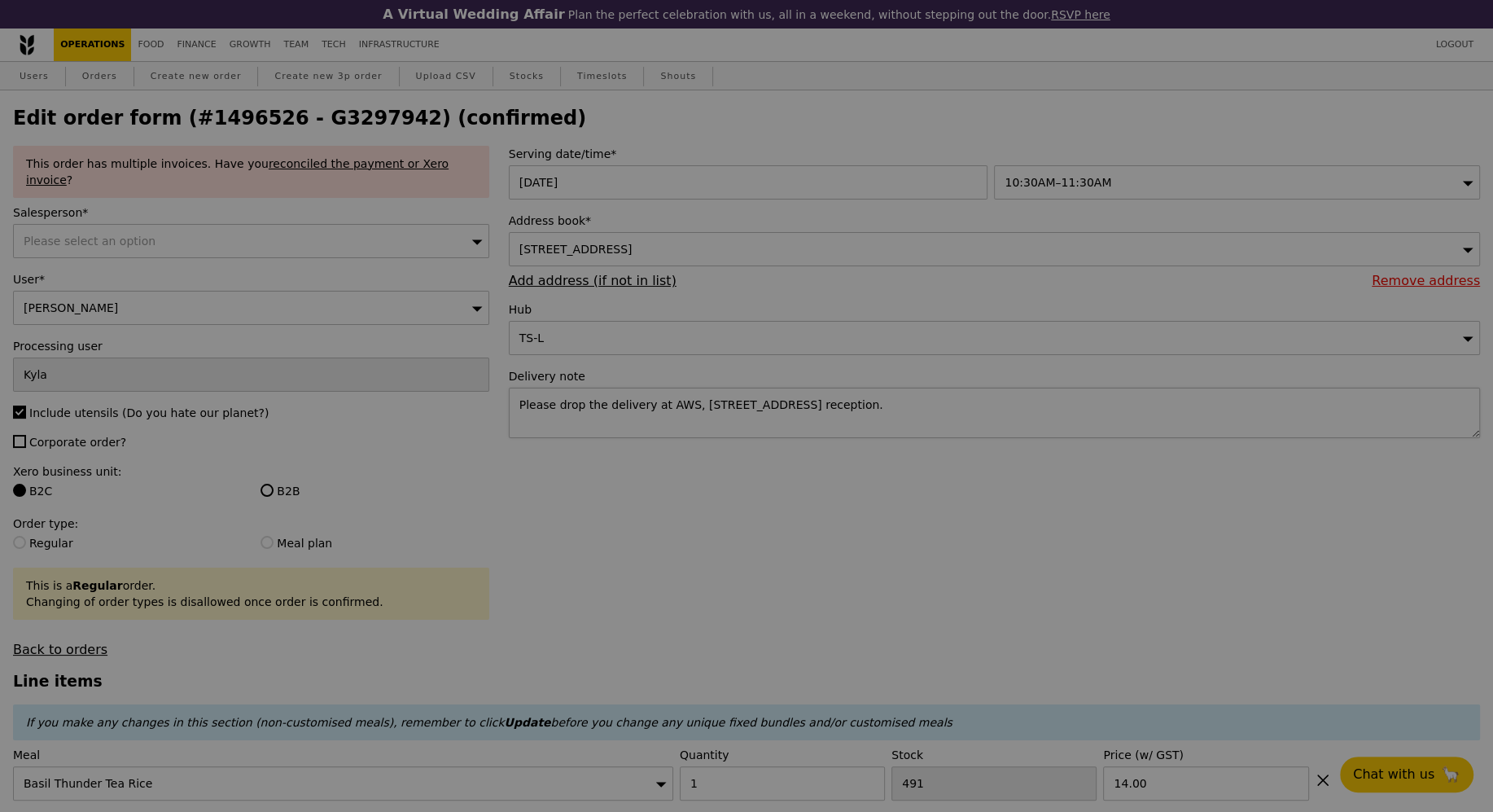
type input "Update"
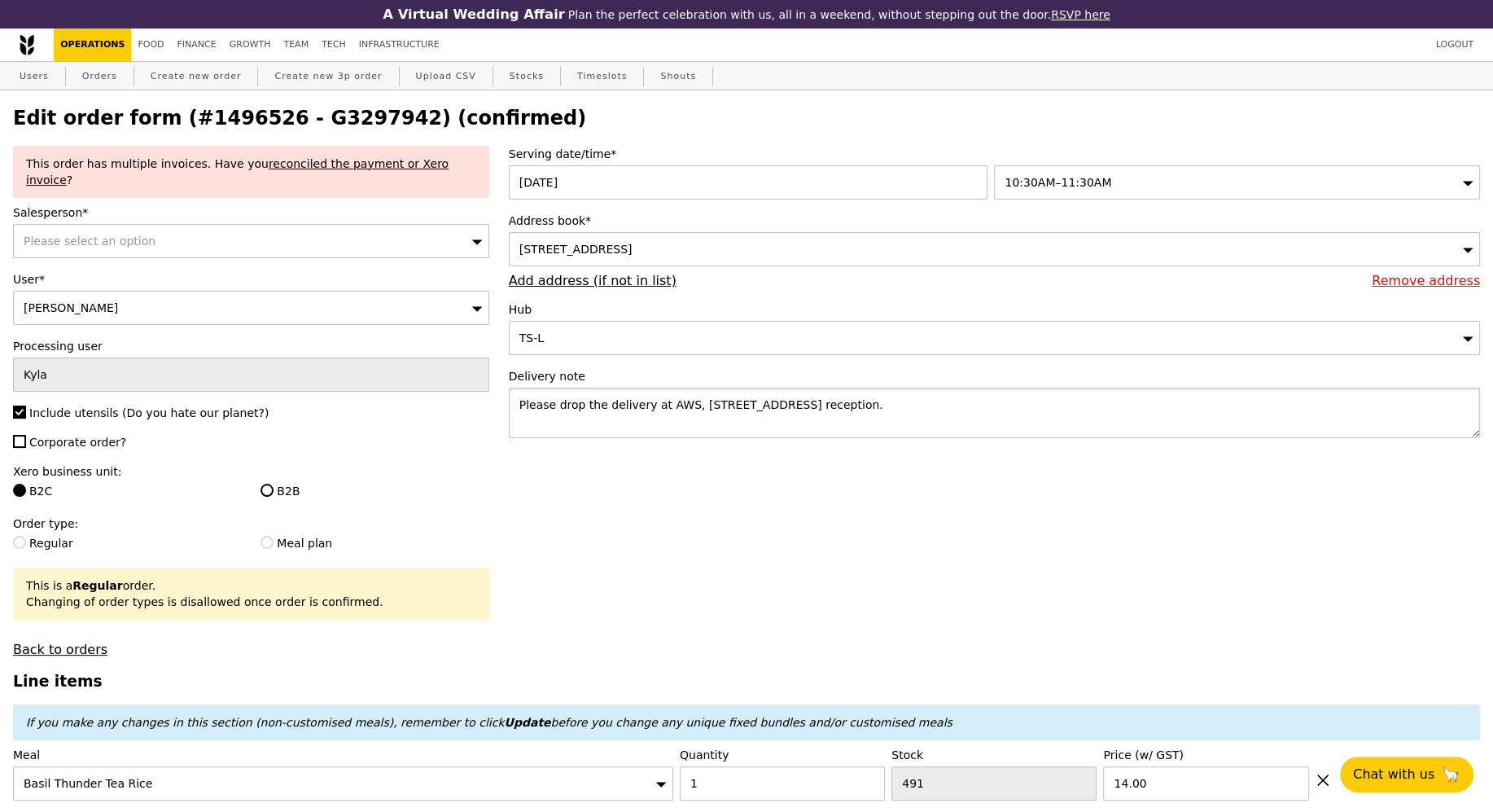
click at [981, 408] on textarea "Please drop the delivery at AWS, [STREET_ADDRESS] reception." at bounding box center [995, 413] width 972 height 51
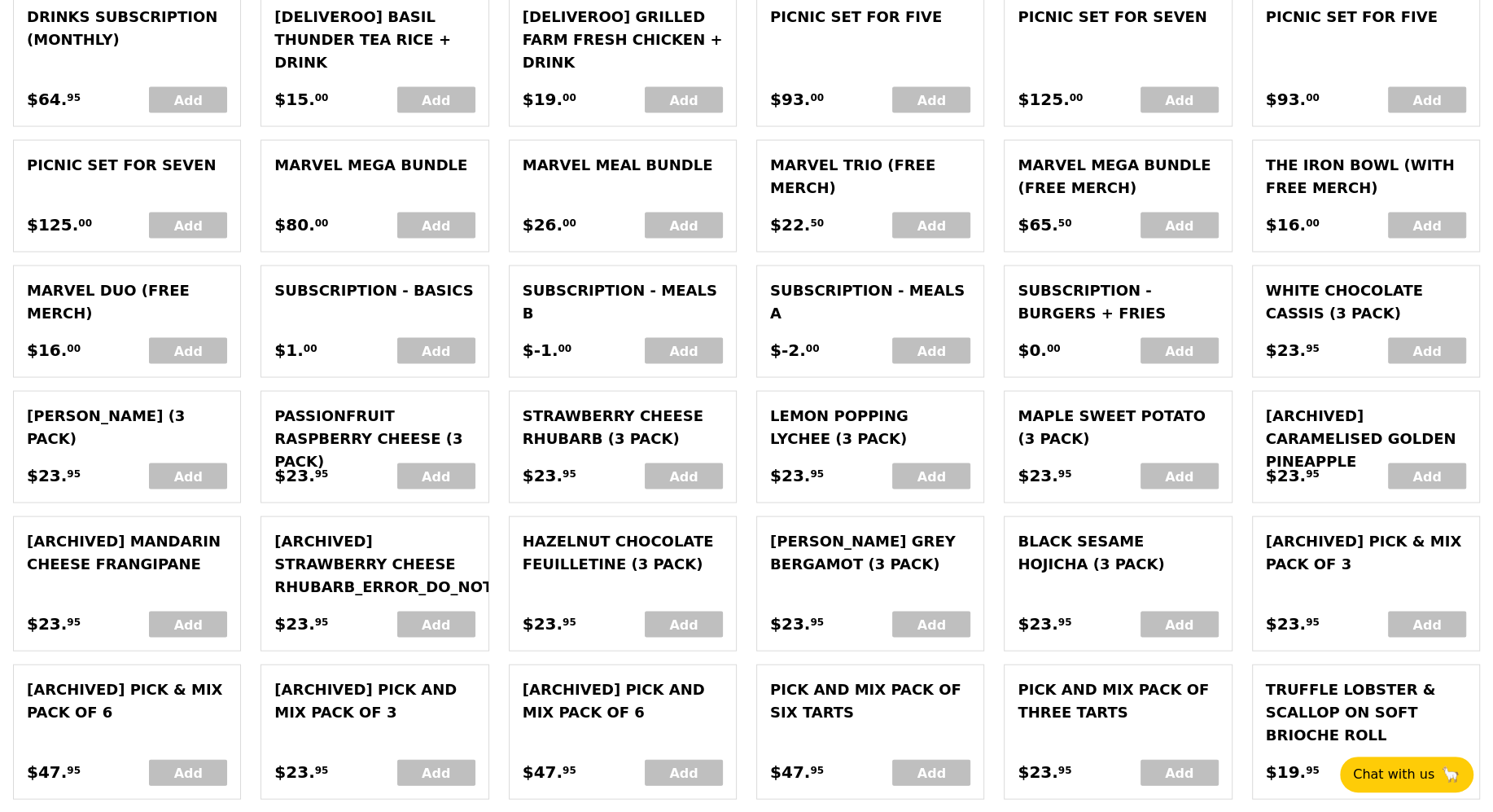
scroll to position [3827, 0]
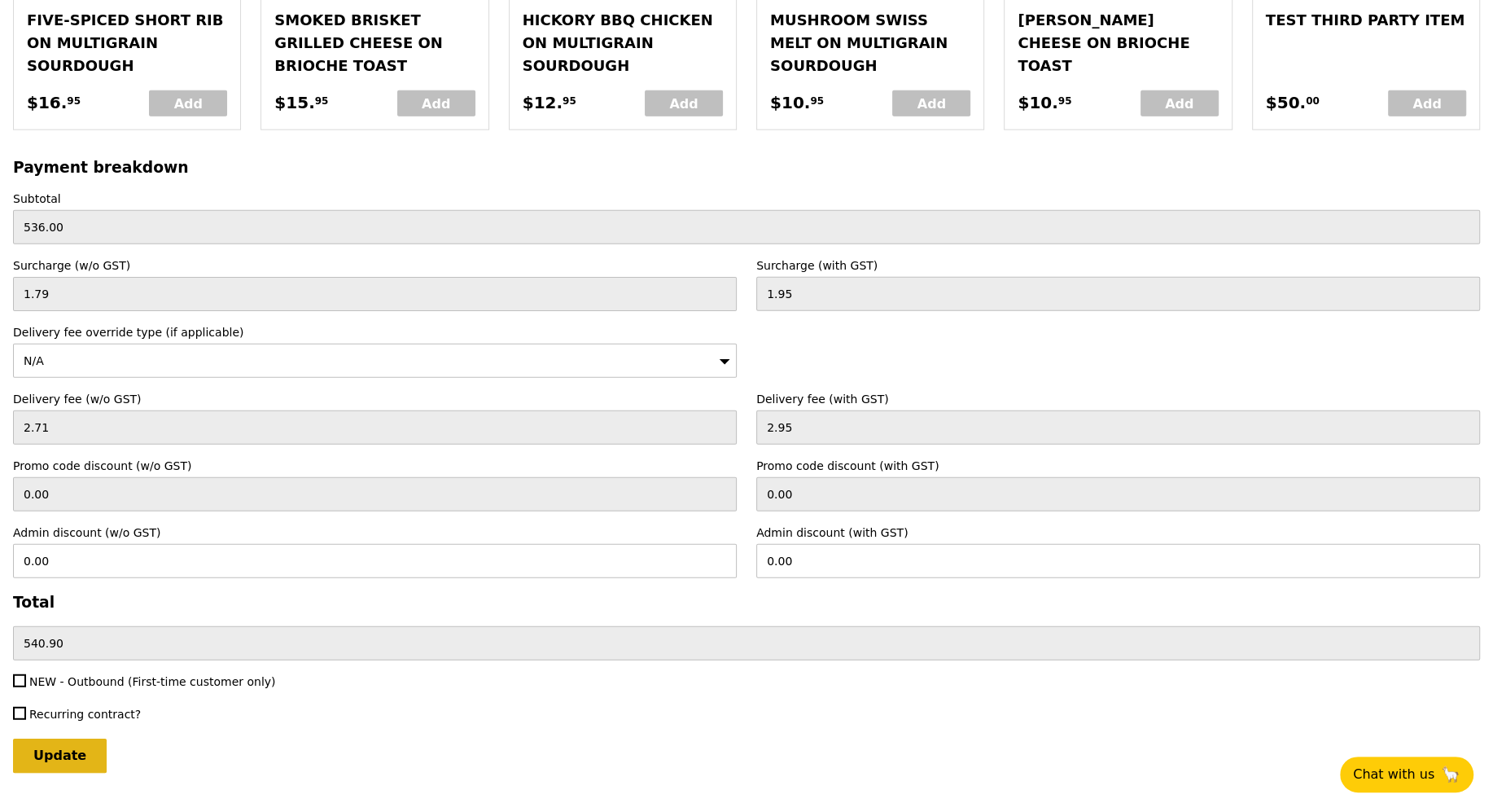
type textarea "Please drop the delivery at AWS, [STREET_ADDRESS] reception. Deliver between 11…"
click at [70, 738] on input "Update" at bounding box center [59, 755] width 94 height 34
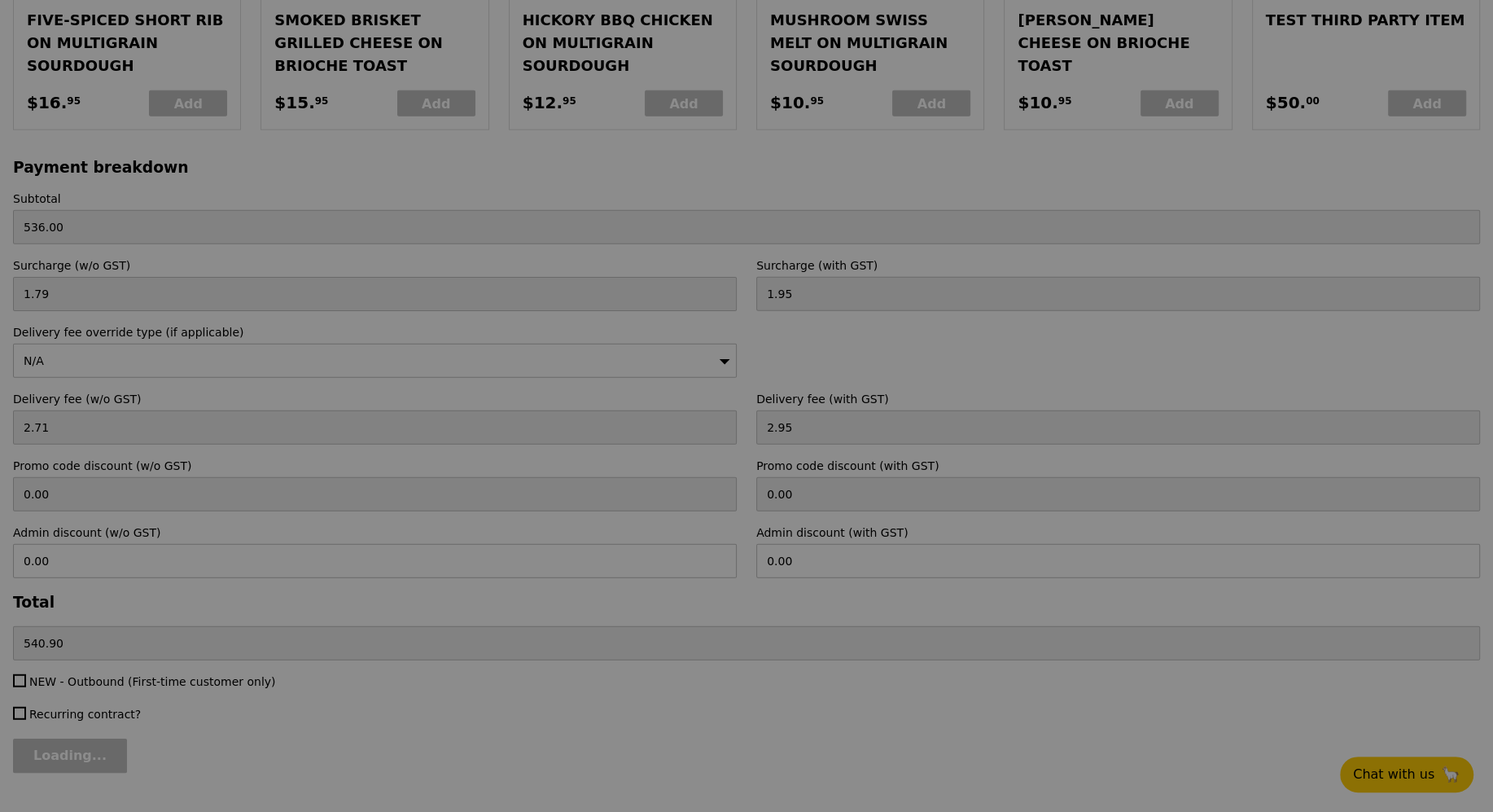
type input "Update"
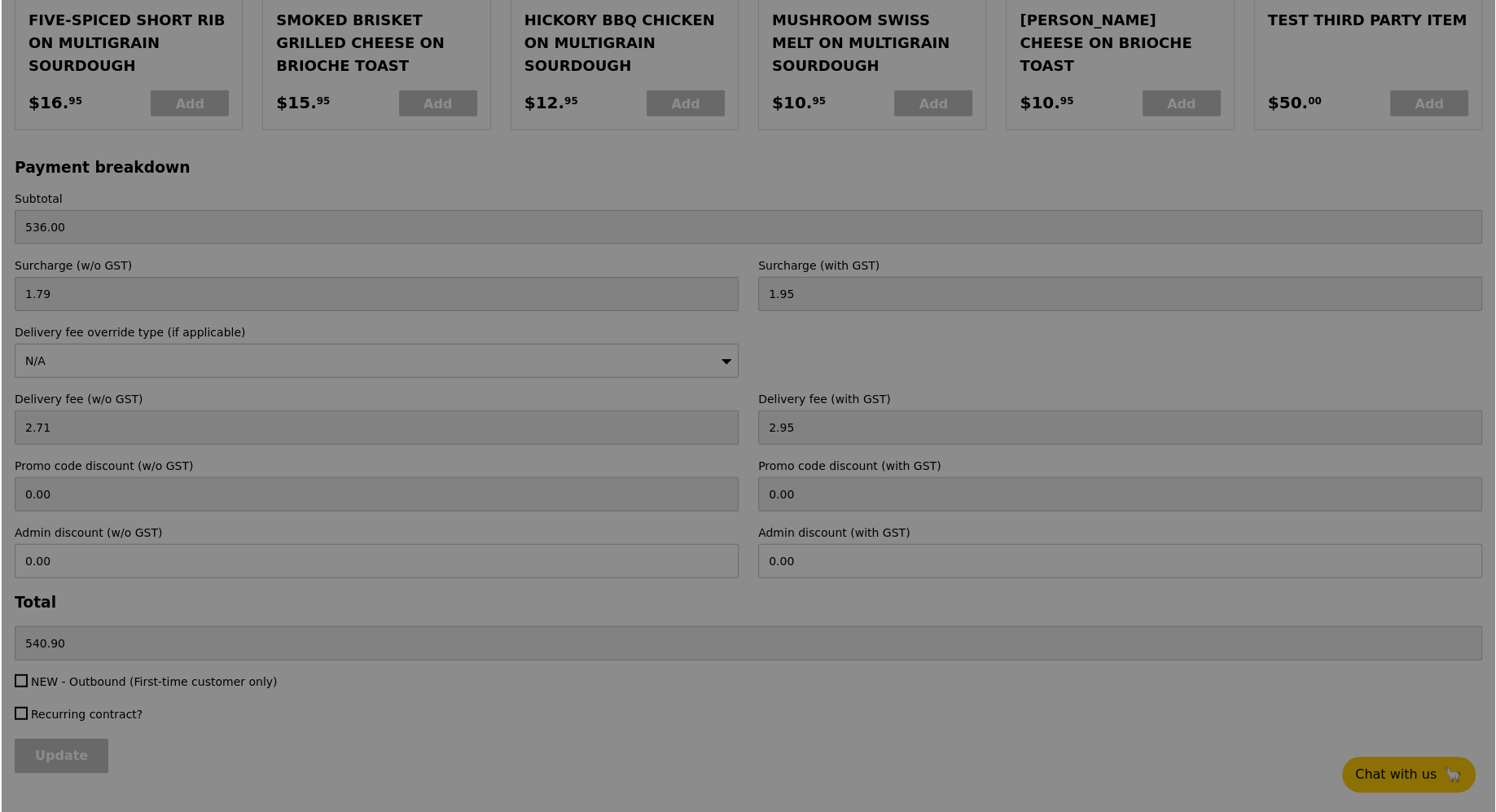
scroll to position [0, 0]
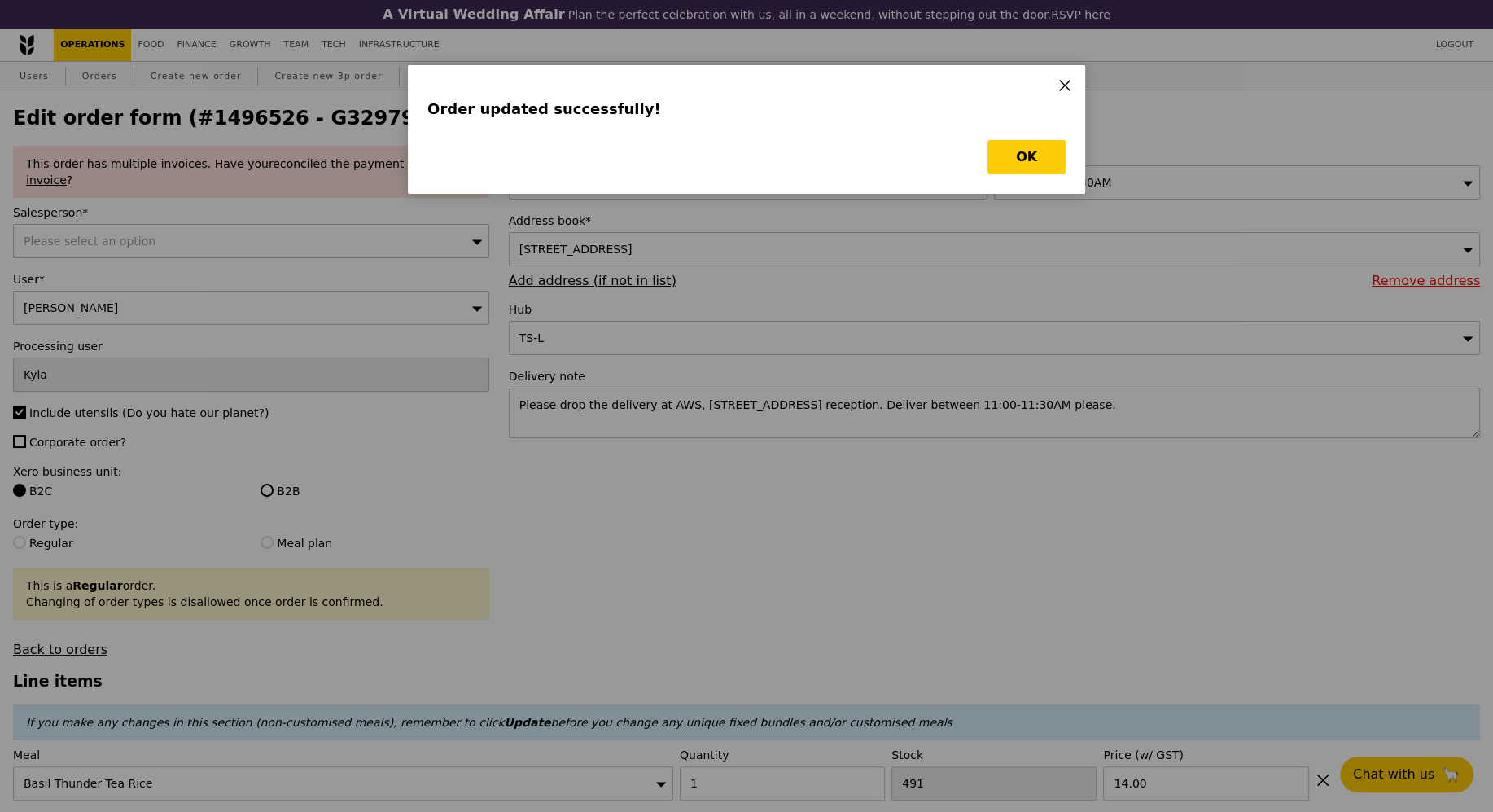
click at [1064, 92] on icon at bounding box center [1065, 85] width 15 height 15
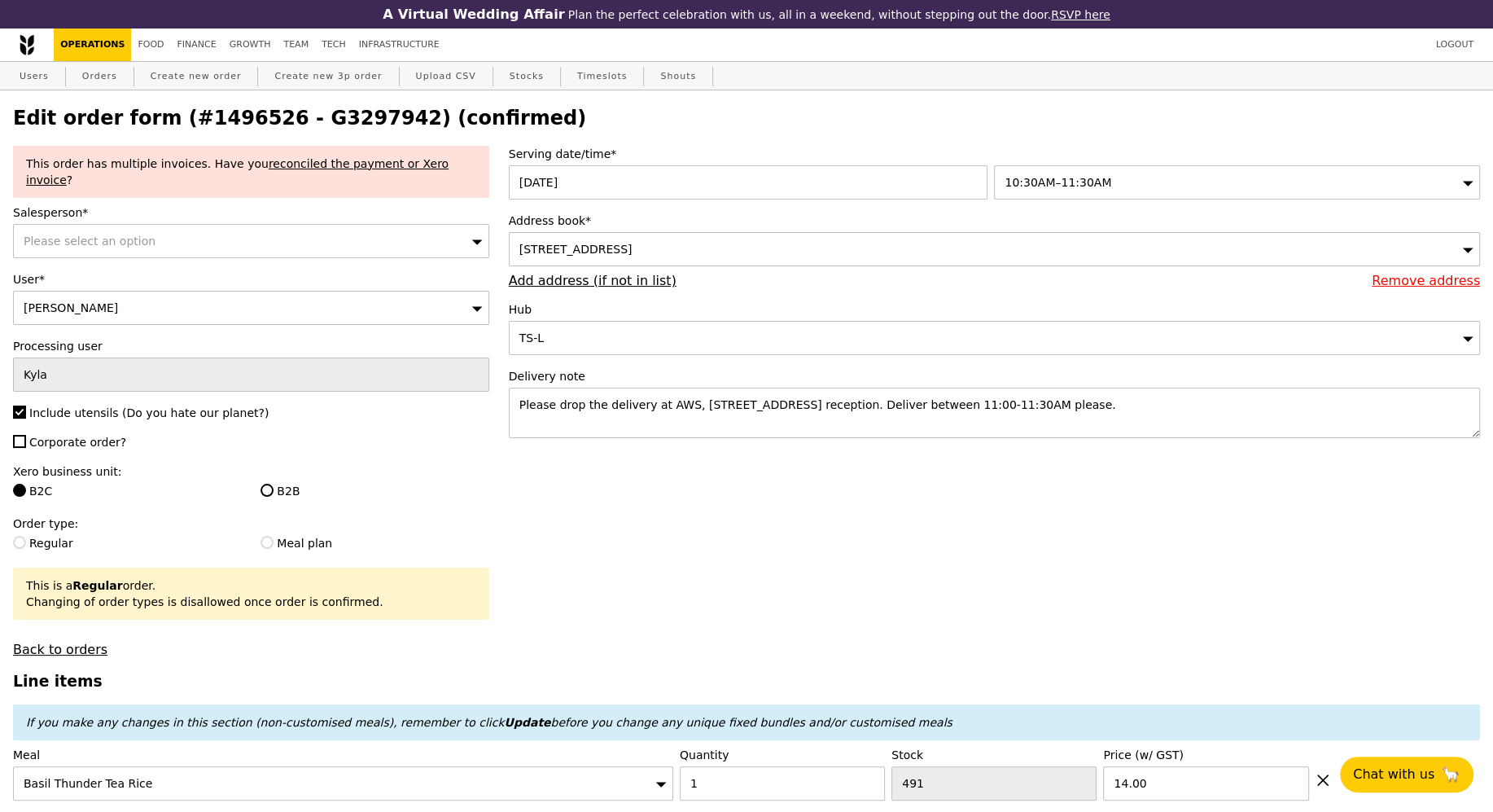
click at [333, 119] on h2 "Edit order form (#1496526 - G3297942) (confirmed)" at bounding box center [746, 118] width 1467 height 23
copy h2 "G3297942"
click at [100, 73] on link "Orders" at bounding box center [100, 77] width 48 height 30
select select "100"
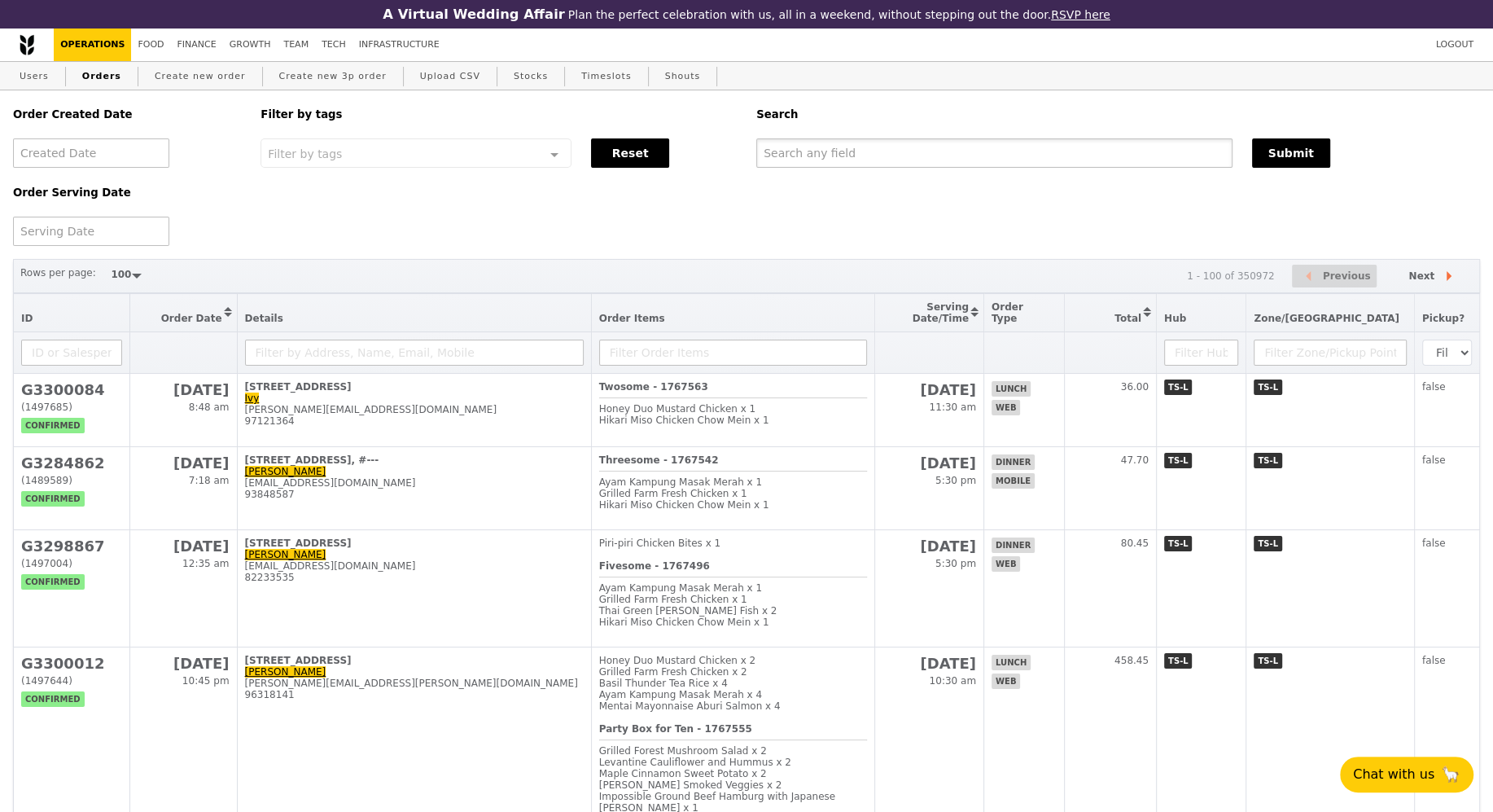
click at [786, 142] on input "text" at bounding box center [995, 153] width 476 height 30
paste input "G3297942"
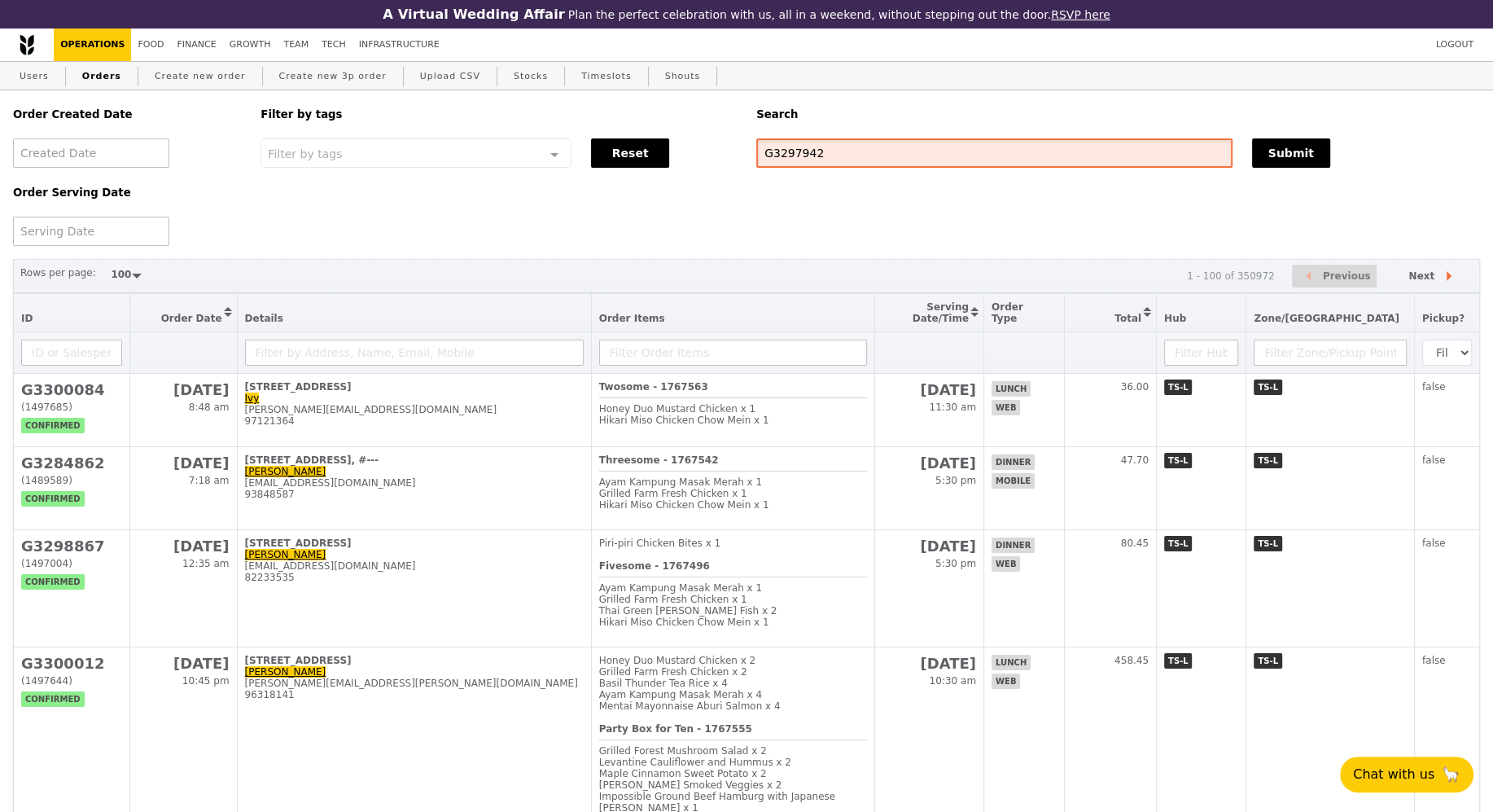
type input "G3297942"
